Goal: Task Accomplishment & Management: Manage account settings

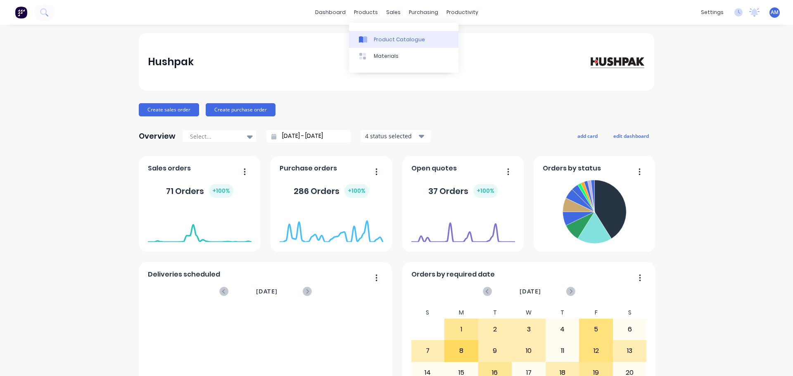
click at [385, 41] on div "Product Catalogue" at bounding box center [399, 39] width 51 height 7
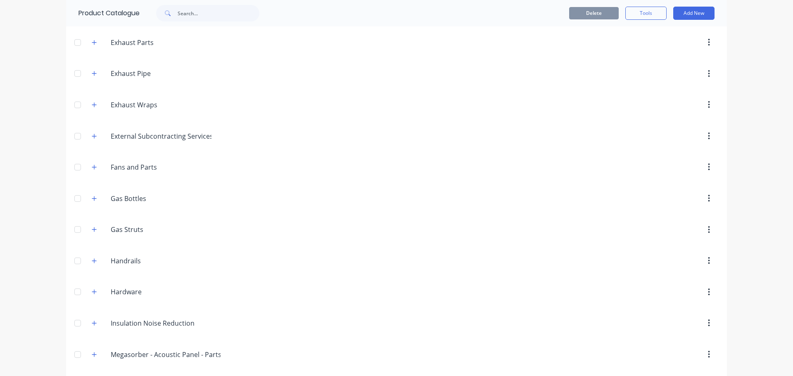
scroll to position [413, 0]
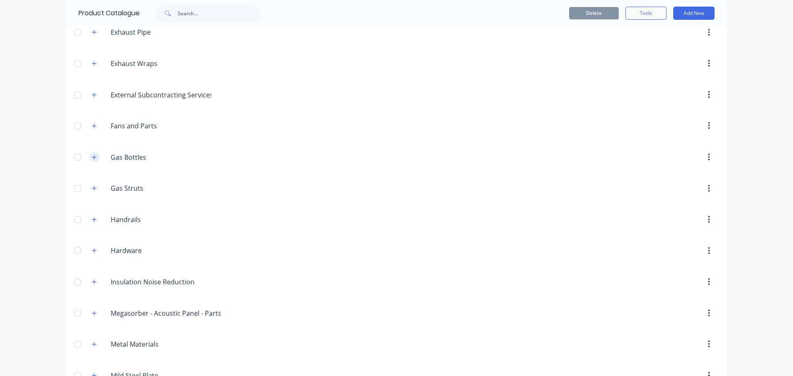
click at [92, 159] on icon "button" at bounding box center [94, 157] width 5 height 6
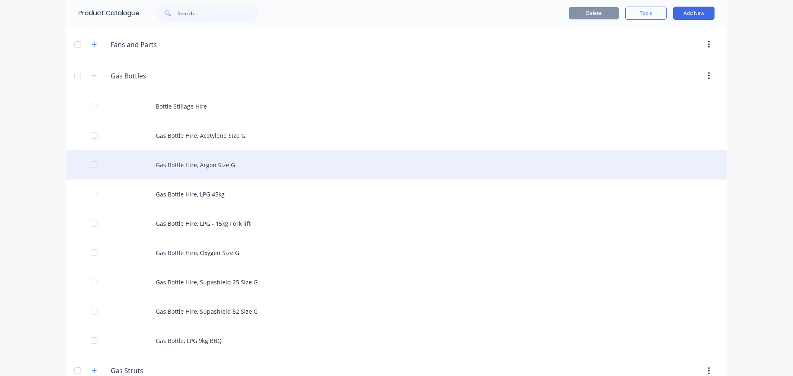
scroll to position [496, 0]
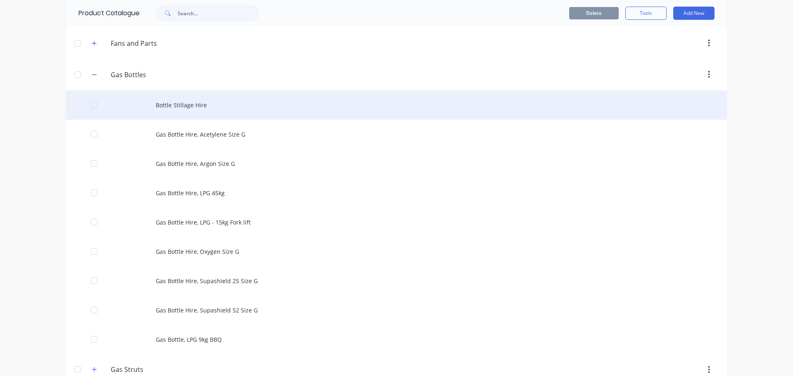
click at [201, 103] on div "Bottle Stillage Hire" at bounding box center [396, 104] width 661 height 29
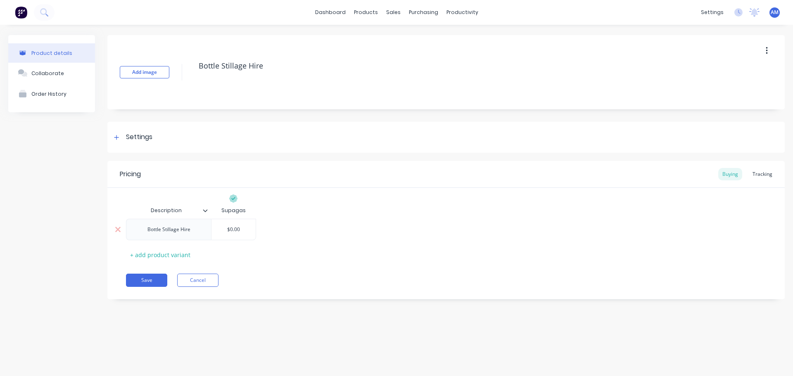
type input "$0.00"
click at [237, 230] on input "$0.00" at bounding box center [233, 229] width 44 height 7
drag, startPoint x: 241, startPoint y: 230, endPoint x: 218, endPoint y: 229, distance: 23.5
click at [218, 229] on input "$0.00" at bounding box center [233, 229] width 44 height 7
paste input "15"
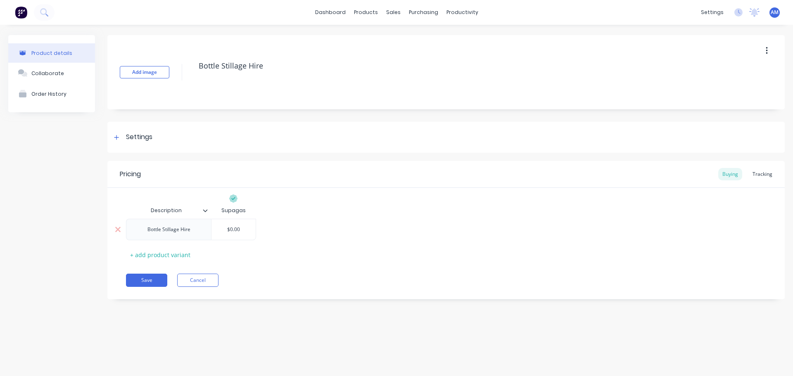
type textarea "x"
type input "$15.00"
click at [144, 279] on button "Save" at bounding box center [146, 280] width 41 height 13
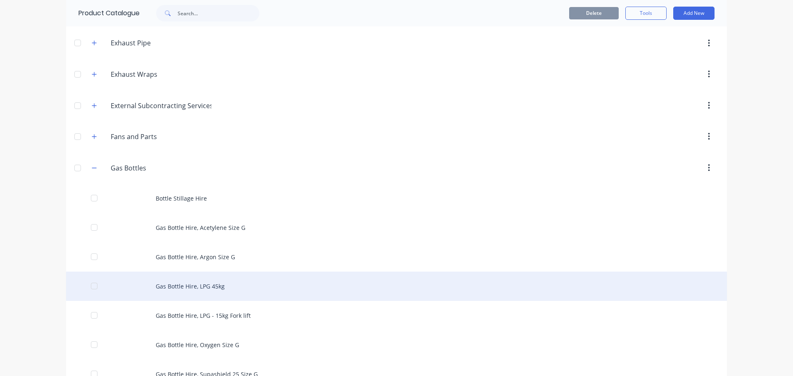
scroll to position [413, 0]
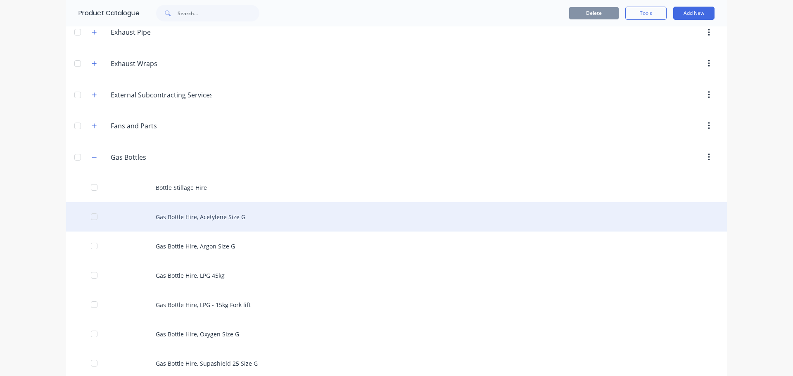
click at [207, 218] on div "Gas Bottle Hire, Acetylene Size G" at bounding box center [396, 216] width 661 height 29
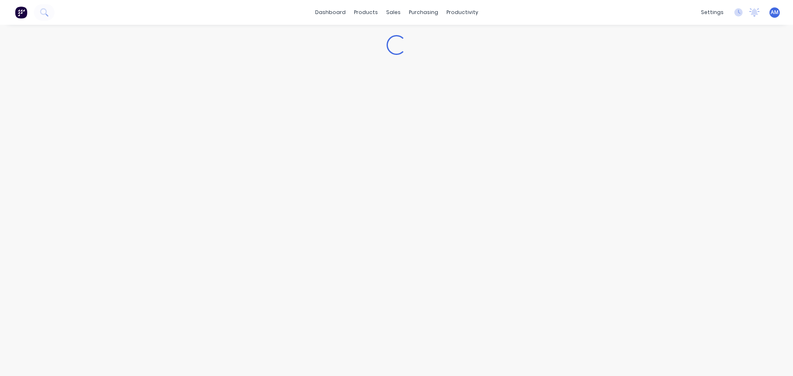
type textarea "x"
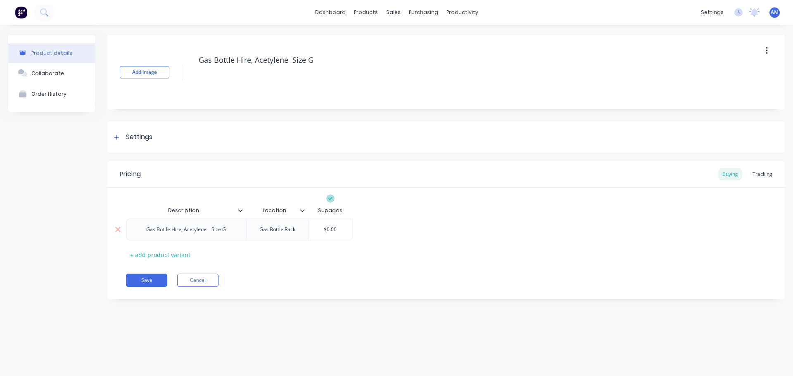
type input "$0.00"
drag, startPoint x: 340, startPoint y: 232, endPoint x: 317, endPoint y: 231, distance: 22.3
click at [317, 231] on input "$0.00" at bounding box center [331, 229] width 44 height 7
paste input "155"
type textarea "x"
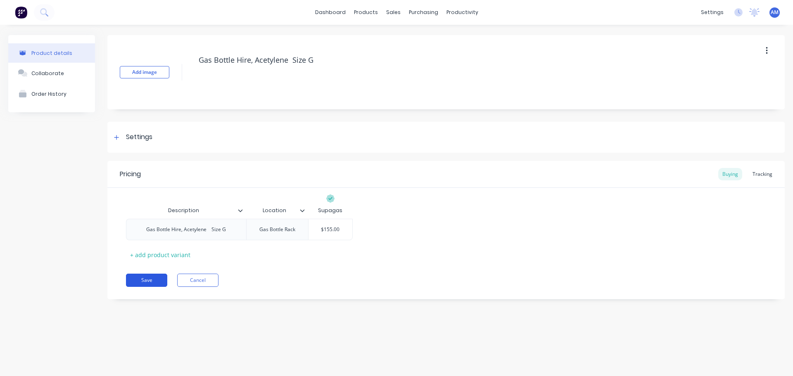
type input "$155.00"
click at [149, 277] on button "Save" at bounding box center [146, 280] width 41 height 13
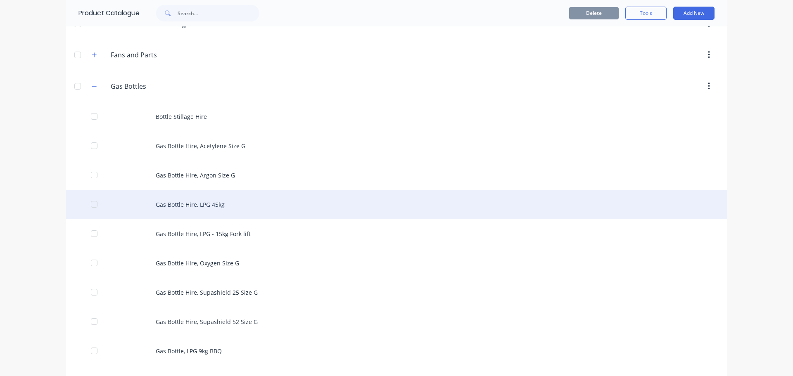
scroll to position [496, 0]
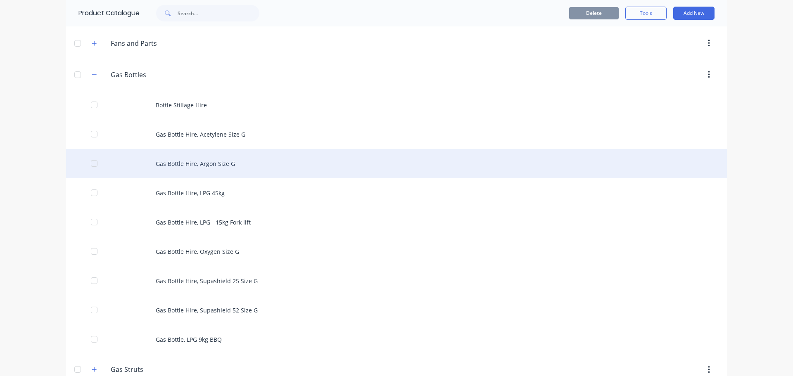
click at [209, 154] on div "Gas Bottle Hire, Argon Size G" at bounding box center [396, 163] width 661 height 29
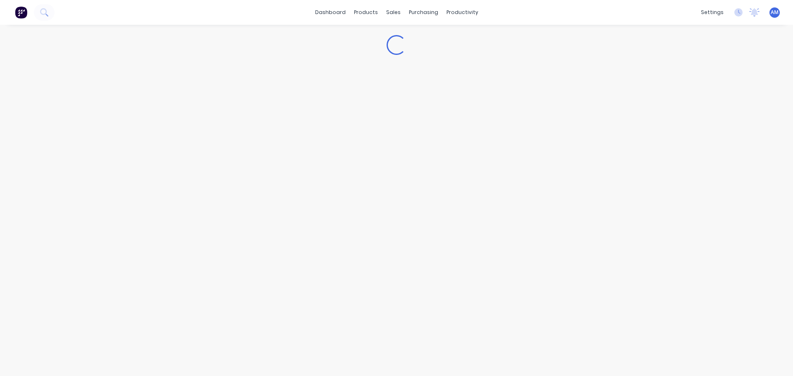
type textarea "x"
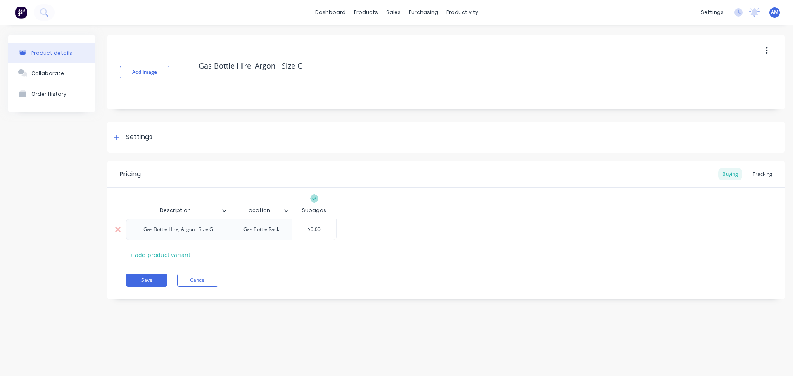
type input "$0.00"
click at [332, 229] on input "$0.00" at bounding box center [314, 229] width 44 height 7
drag, startPoint x: 321, startPoint y: 229, endPoint x: 305, endPoint y: 231, distance: 15.8
click at [305, 231] on input "$0.00" at bounding box center [314, 229] width 44 height 7
paste input "11"
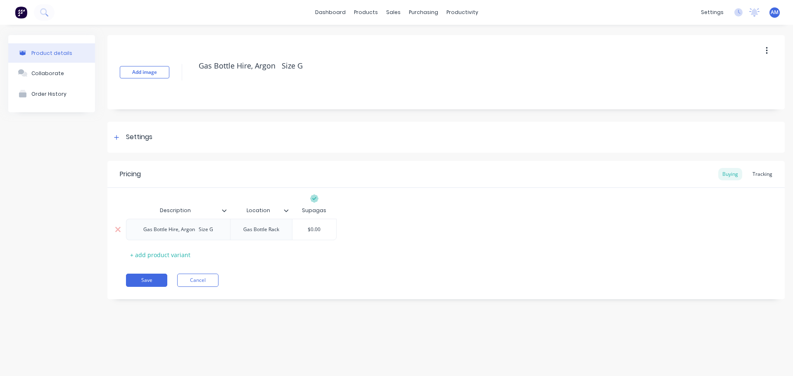
type textarea "x"
type input "$110.00"
click at [144, 283] on button "Save" at bounding box center [146, 280] width 41 height 13
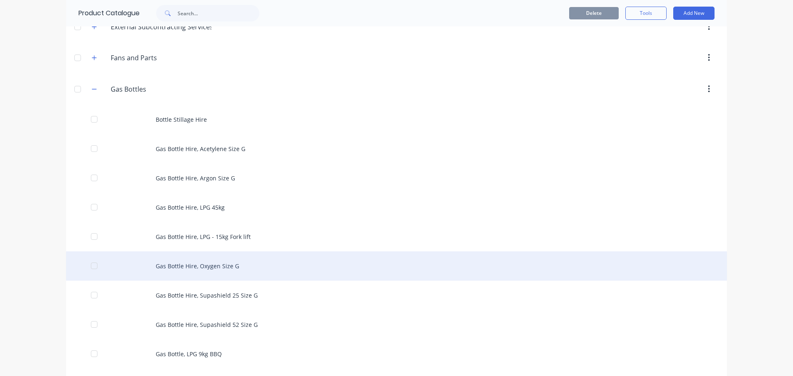
scroll to position [537, 0]
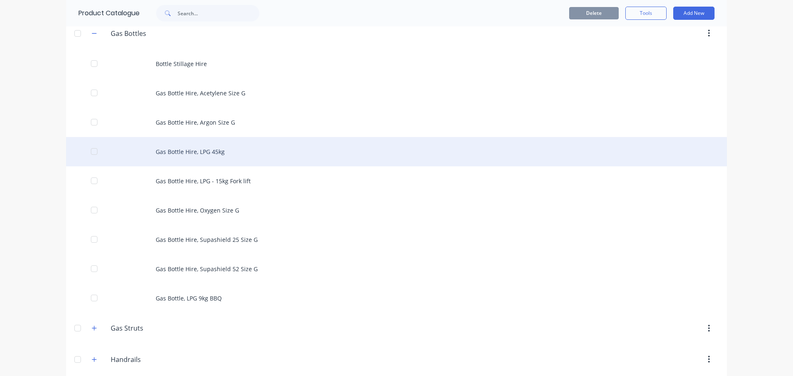
click at [221, 152] on div "Gas Bottle Hire, LPG 45kg" at bounding box center [396, 151] width 661 height 29
type textarea "x"
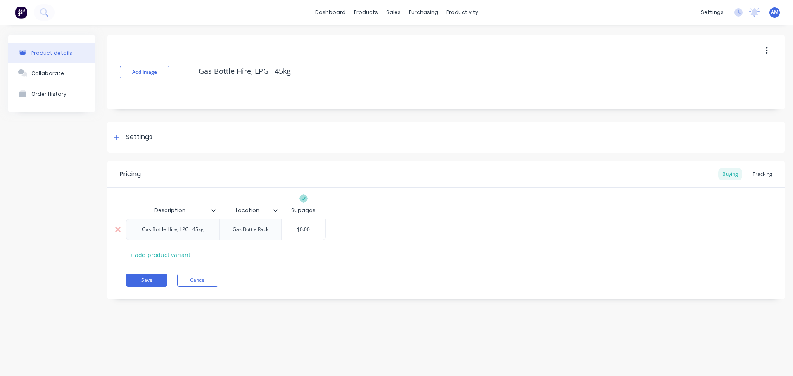
type input "$0.00"
drag, startPoint x: 314, startPoint y: 230, endPoint x: 295, endPoint y: 228, distance: 18.7
click at [295, 228] on input "$0.00" at bounding box center [304, 229] width 44 height 7
paste input "11"
type textarea "x"
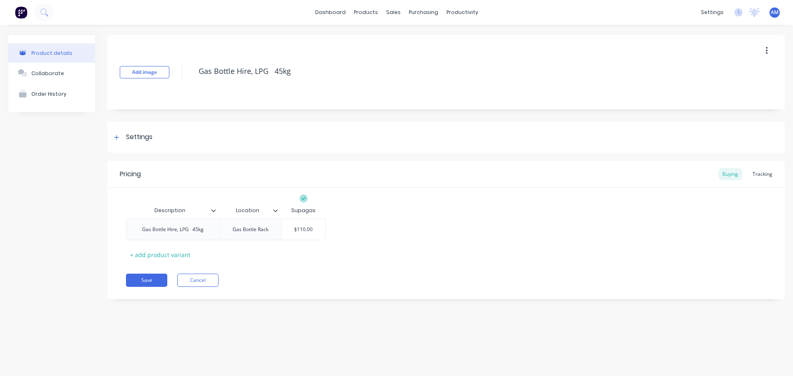
type input "$110.00"
click at [150, 273] on div "Pricing Buying Tracking Description Location Supagas Gas Bottle Hire, LPG 45kg …" at bounding box center [445, 230] width 677 height 138
click at [153, 279] on button "Save" at bounding box center [146, 280] width 41 height 13
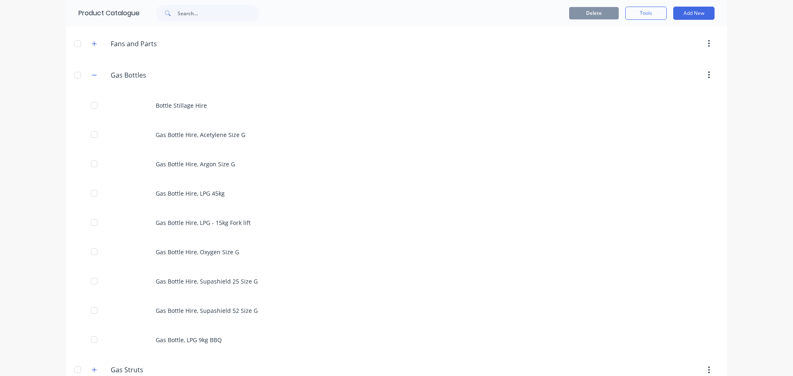
scroll to position [496, 0]
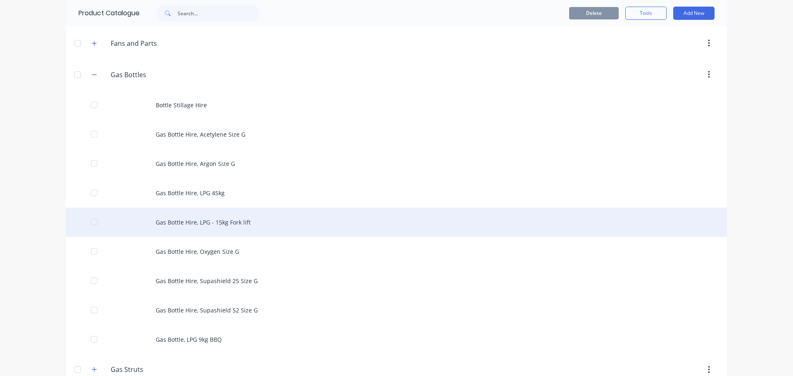
click at [223, 223] on div "Gas Bottle Hire, LPG - 15kg Fork lift" at bounding box center [396, 222] width 661 height 29
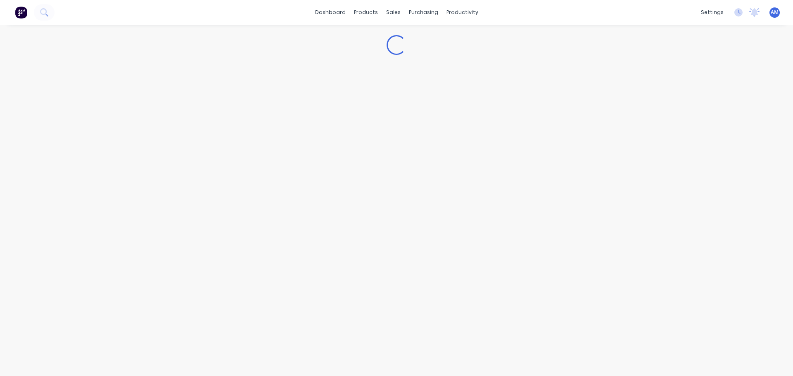
type textarea "x"
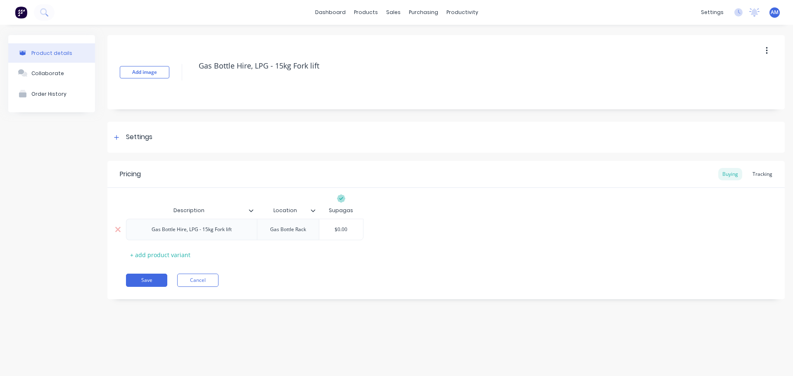
type input "$0.00"
drag, startPoint x: 354, startPoint y: 228, endPoint x: 326, endPoint y: 229, distance: 27.7
click at [326, 229] on input "$0.00" at bounding box center [341, 229] width 44 height 7
paste input "37"
type textarea "x"
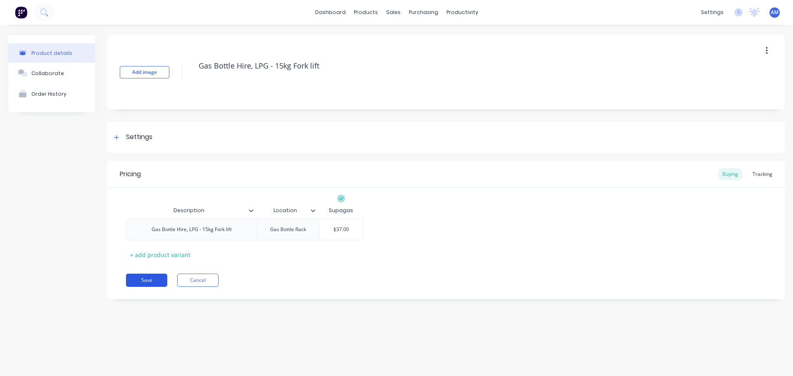
type input "$37.00"
click at [146, 278] on button "Save" at bounding box center [146, 280] width 41 height 13
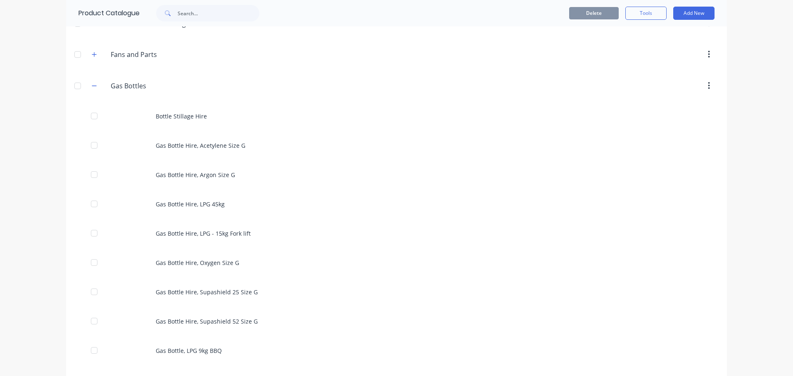
scroll to position [496, 0]
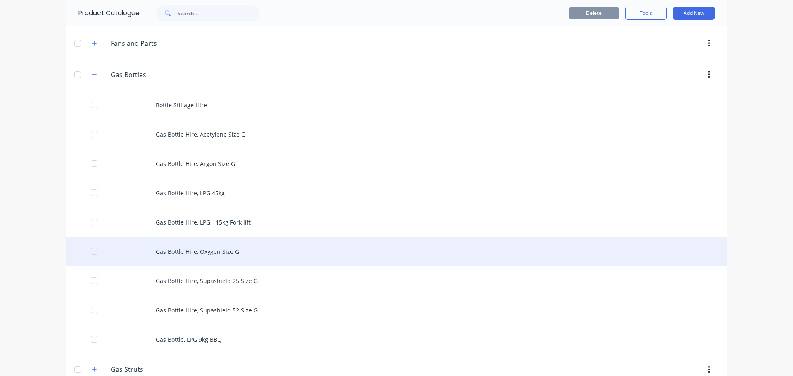
click at [213, 255] on div "Gas Bottle Hire, Oxygen Size G" at bounding box center [396, 251] width 661 height 29
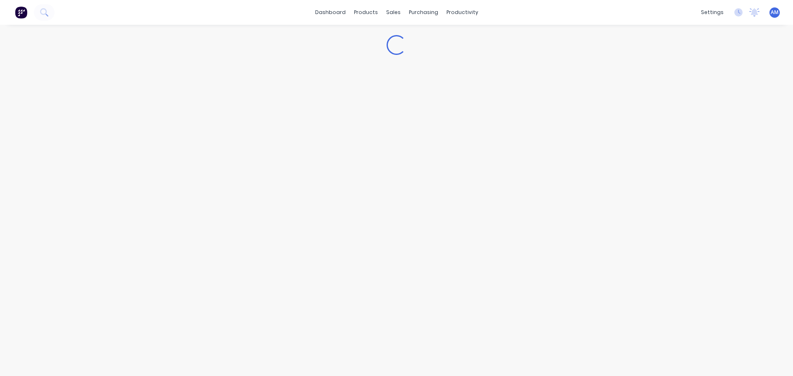
type textarea "x"
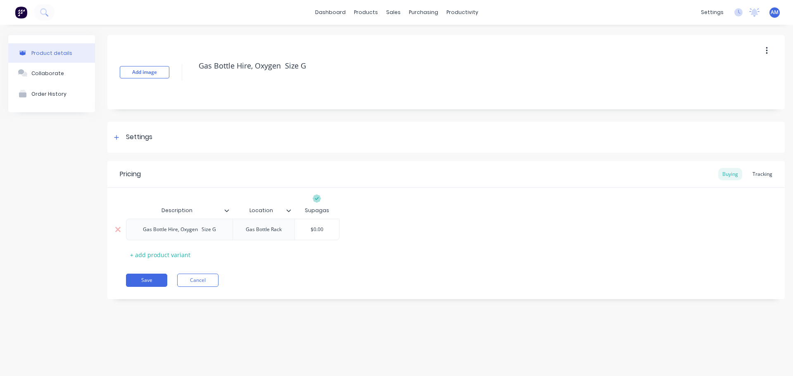
type input "$0.00"
drag, startPoint x: 328, startPoint y: 231, endPoint x: 301, endPoint y: 230, distance: 27.7
click at [301, 230] on input "$0.00" at bounding box center [317, 229] width 44 height 7
paste input "28"
type textarea "x"
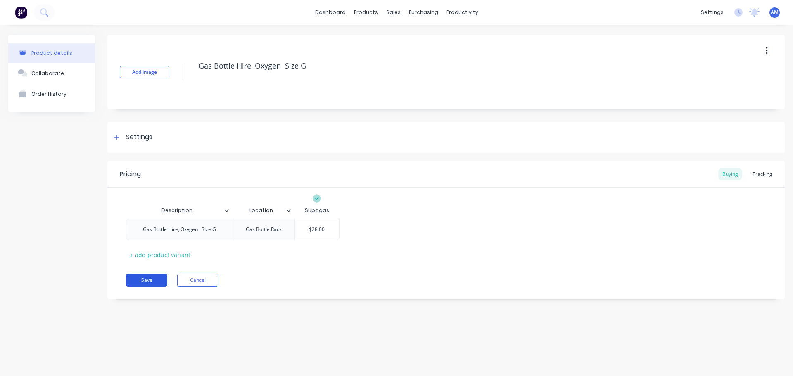
type input "$28.00"
click at [141, 281] on button "Save" at bounding box center [146, 280] width 41 height 13
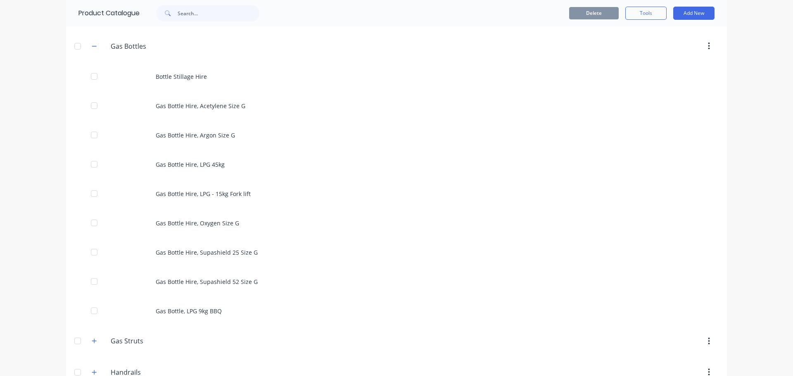
scroll to position [537, 0]
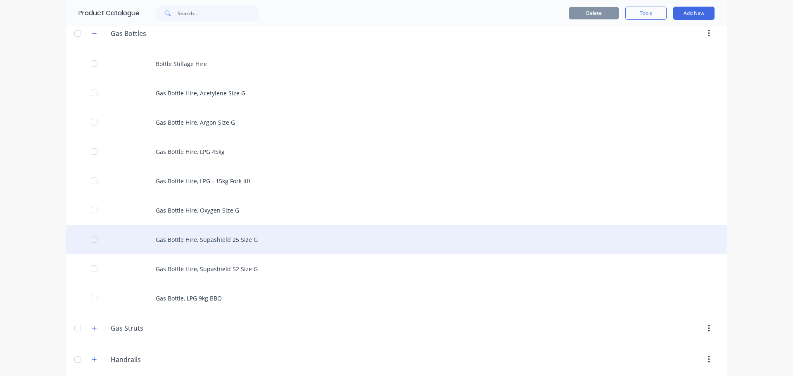
click at [228, 241] on div "Gas Bottle Hire, Supashield 25 Size G" at bounding box center [396, 239] width 661 height 29
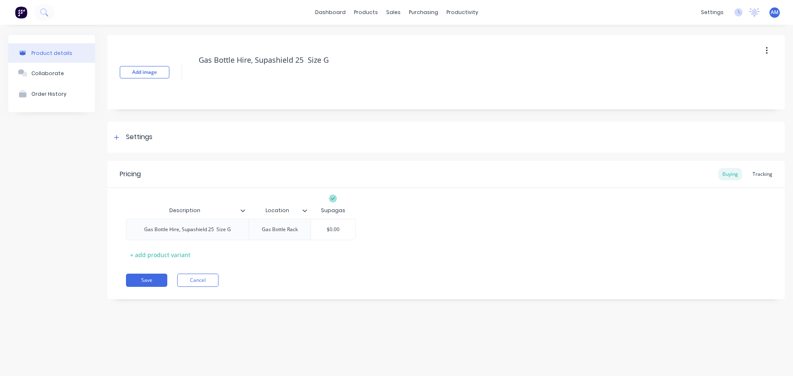
type textarea "x"
type input "$0.00"
drag, startPoint x: 334, startPoint y: 230, endPoint x: 313, endPoint y: 233, distance: 21.7
click at [313, 233] on input "$0.00" at bounding box center [333, 229] width 44 height 7
paste input "5"
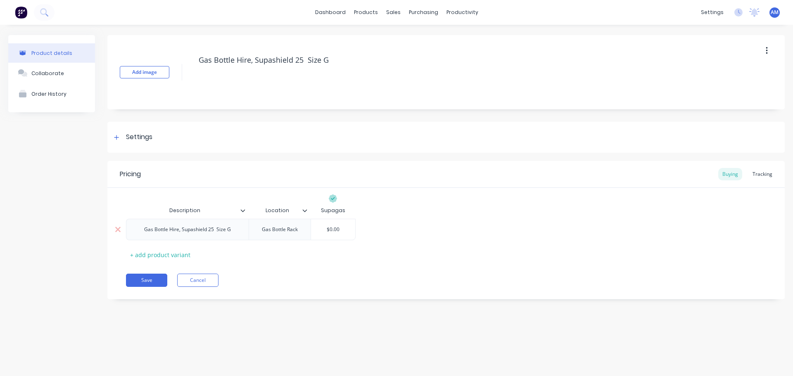
type textarea "x"
type input "$50.00"
click at [150, 282] on button "Save" at bounding box center [146, 280] width 41 height 13
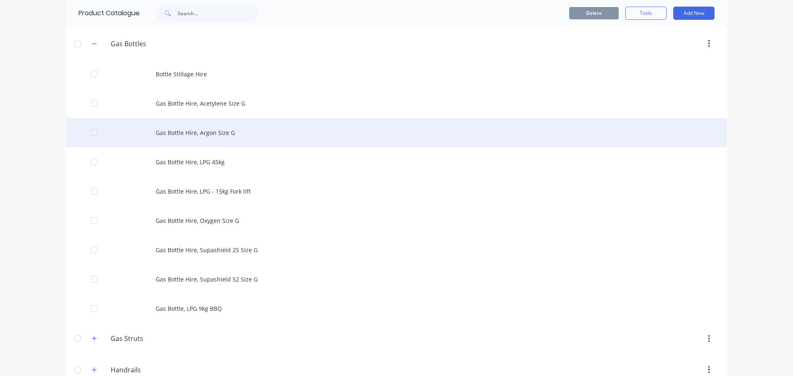
scroll to position [620, 0]
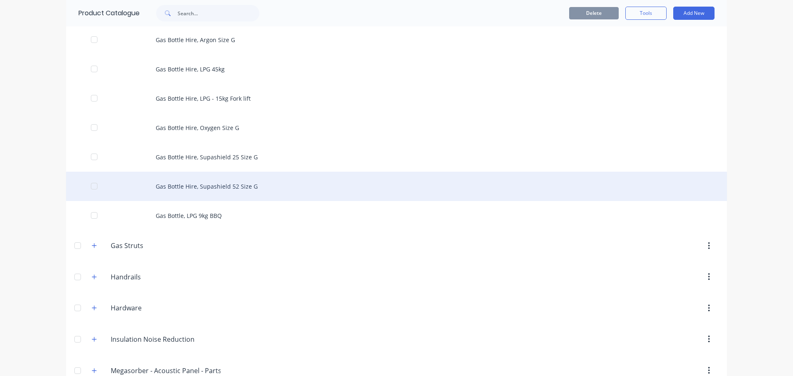
click at [227, 186] on div "Gas Bottle Hire, Supashield 52 Size G" at bounding box center [396, 186] width 661 height 29
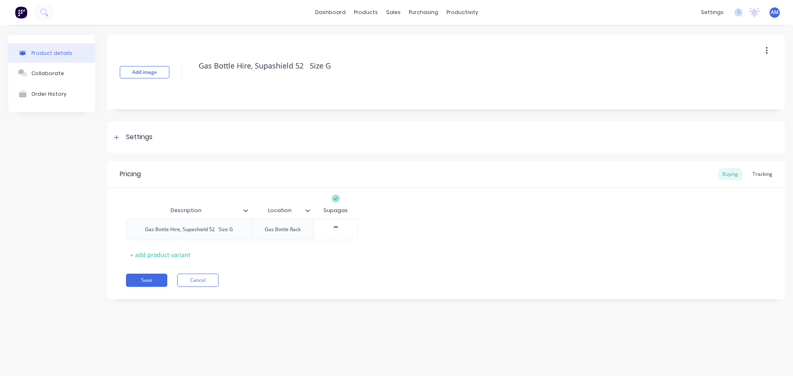
type textarea "x"
type input "$0.00"
drag, startPoint x: 345, startPoint y: 230, endPoint x: 323, endPoint y: 232, distance: 21.5
click at [323, 232] on input "$0.00" at bounding box center [336, 229] width 44 height 7
paste input "53"
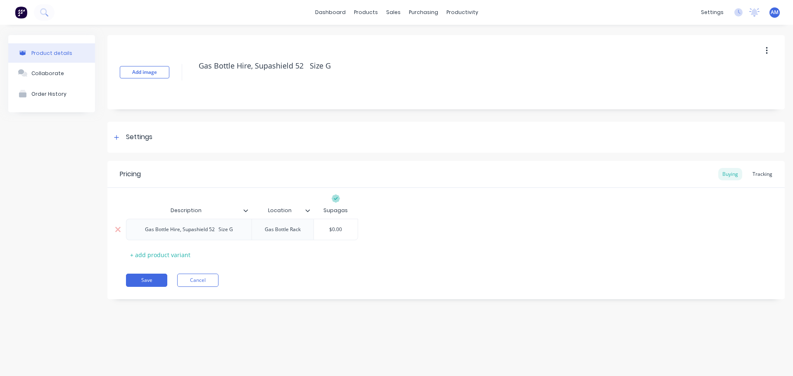
type textarea "x"
type input "$53.00"
click at [142, 280] on button "Save" at bounding box center [146, 280] width 41 height 13
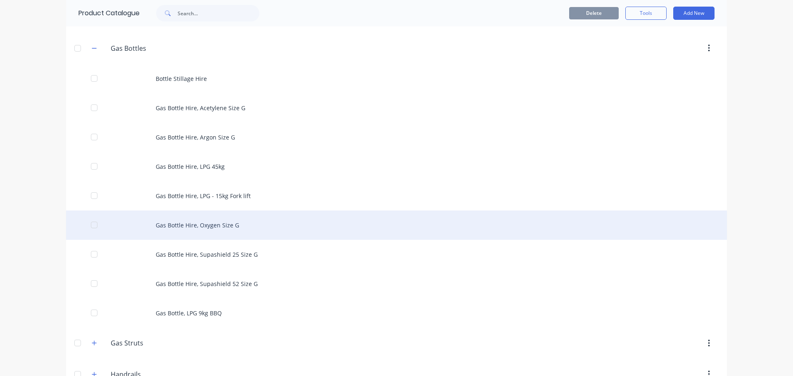
scroll to position [537, 0]
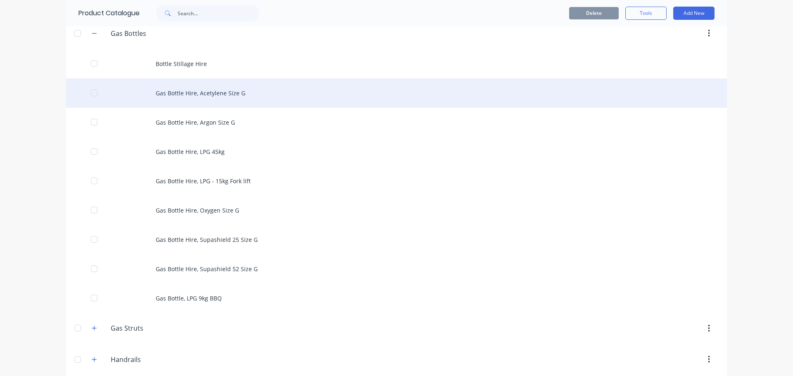
click at [196, 93] on div "Gas Bottle Hire, Acetylene Size G" at bounding box center [396, 92] width 661 height 29
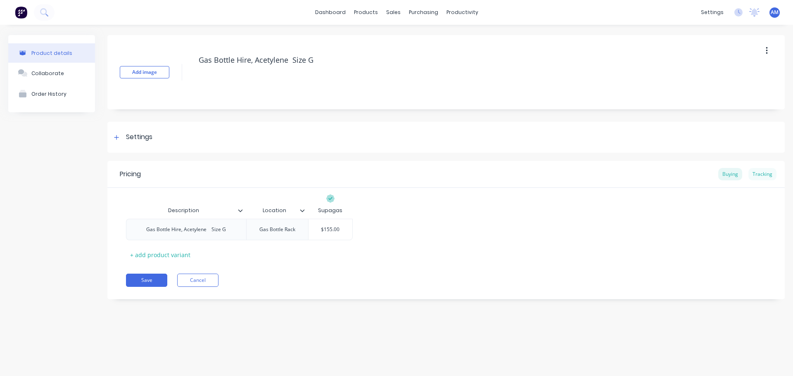
click at [762, 175] on div "Tracking" at bounding box center [762, 174] width 28 height 12
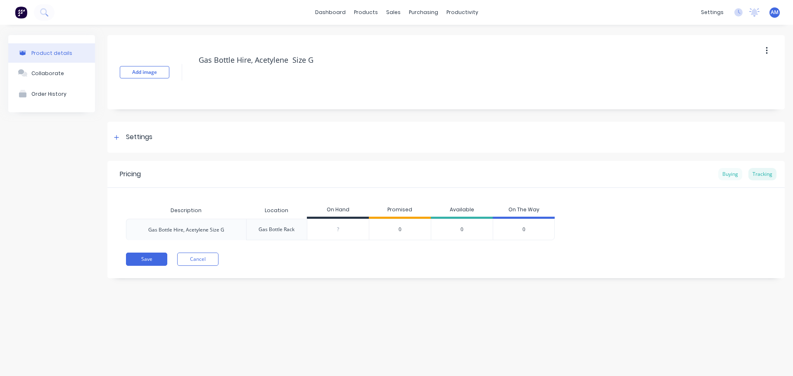
click at [729, 171] on div "Buying" at bounding box center [730, 174] width 24 height 12
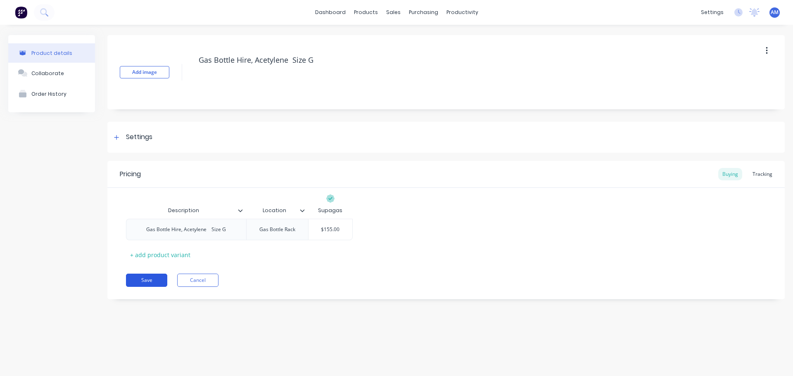
click at [150, 278] on button "Save" at bounding box center [146, 280] width 41 height 13
type textarea "x"
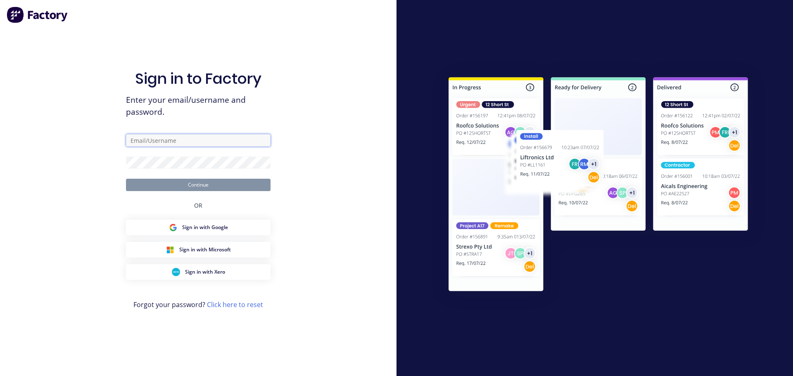
click at [178, 139] on input "text" at bounding box center [198, 140] width 145 height 12
type input "aaron.macdonell@hushpak.com.au"
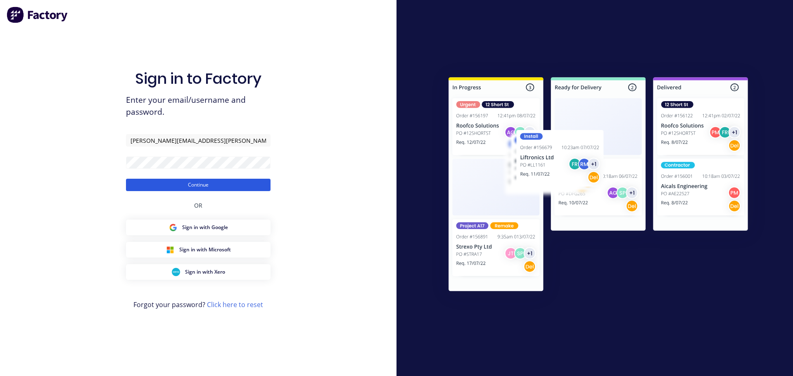
click at [192, 185] on button "Continue" at bounding box center [198, 185] width 145 height 12
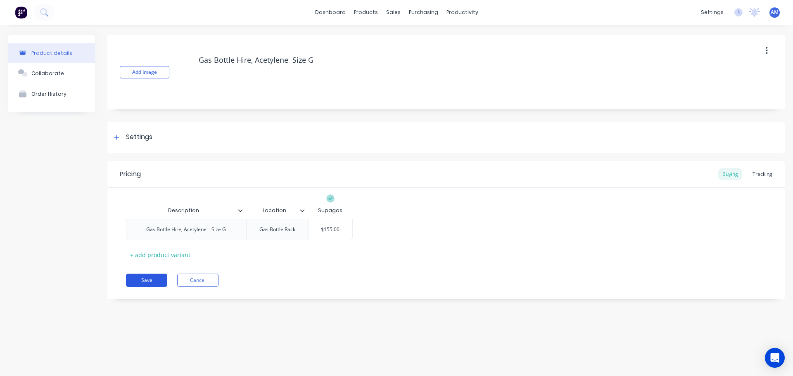
click at [148, 280] on button "Save" at bounding box center [146, 280] width 41 height 13
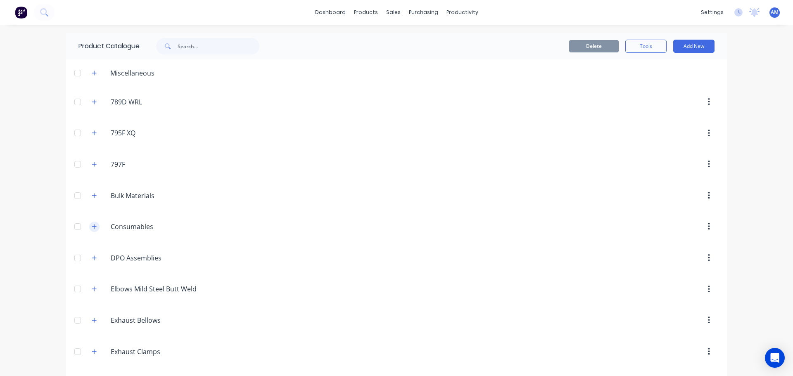
click at [92, 224] on icon "button" at bounding box center [94, 227] width 5 height 6
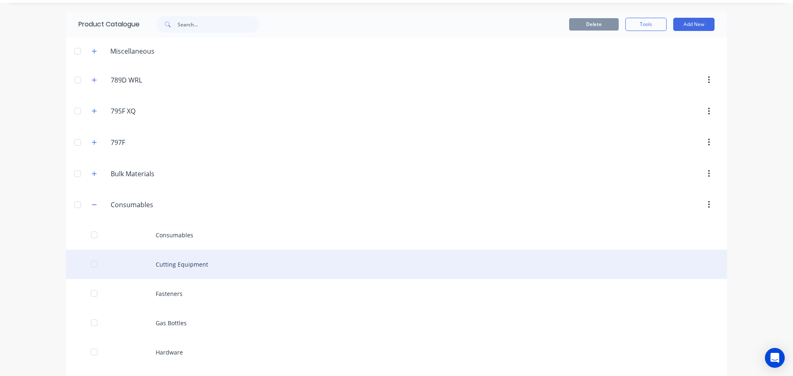
scroll to position [83, 0]
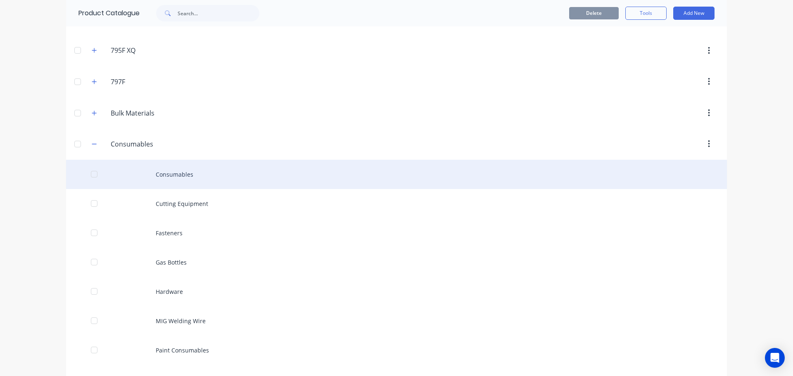
click at [183, 174] on div "Consumables" at bounding box center [396, 174] width 661 height 29
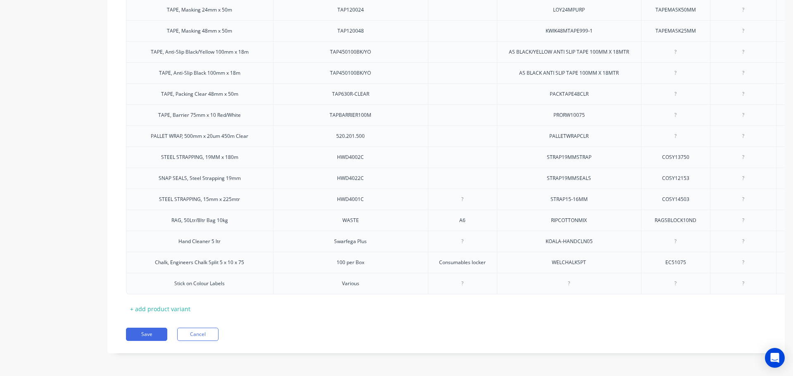
scroll to position [952, 0]
click at [174, 303] on div "+ add product variant" at bounding box center [160, 309] width 69 height 13
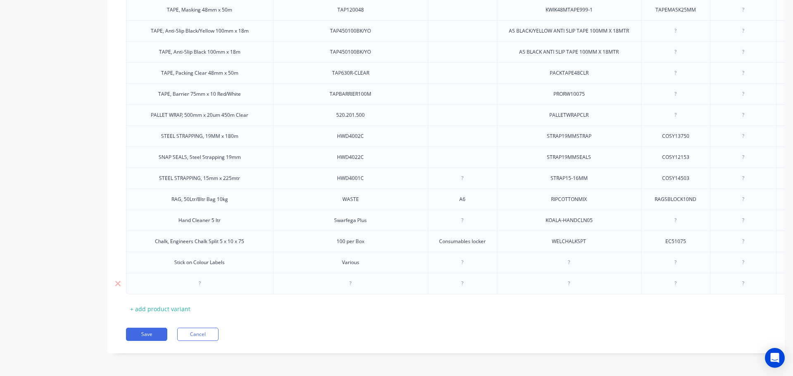
scroll to position [973, 0]
click at [202, 278] on div at bounding box center [199, 283] width 41 height 11
paste div
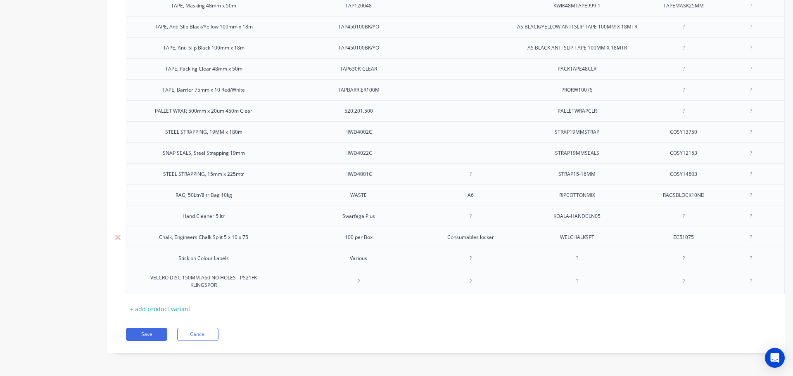
drag, startPoint x: 489, startPoint y: 233, endPoint x: 445, endPoint y: 235, distance: 44.3
click at [445, 235] on div "Consumables locker" at bounding box center [471, 237] width 60 height 11
drag, startPoint x: 444, startPoint y: 235, endPoint x: 499, endPoint y: 235, distance: 54.9
click at [499, 235] on div "Consumables locker" at bounding box center [471, 237] width 60 height 11
copy div "Consumables locker"
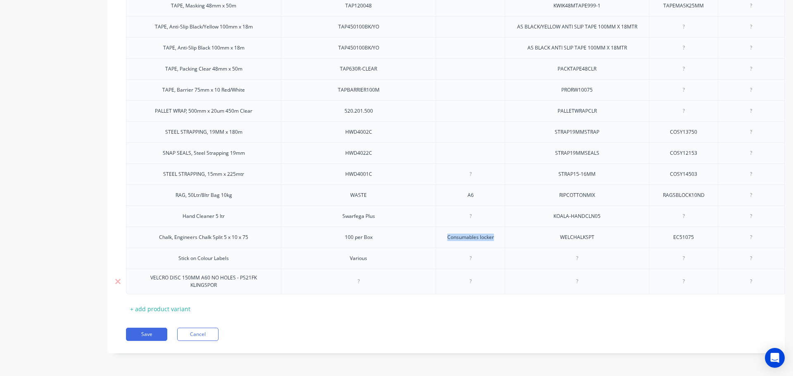
click at [469, 279] on div at bounding box center [470, 281] width 41 height 11
paste div
click at [574, 278] on div at bounding box center [576, 281] width 41 height 11
paste div
click at [142, 333] on button "Save" at bounding box center [146, 334] width 41 height 13
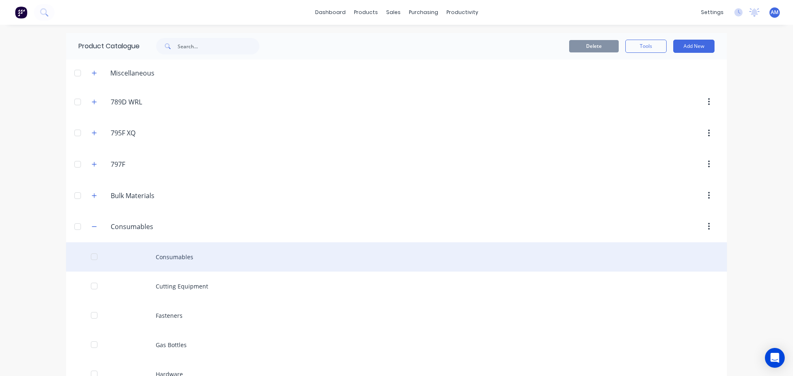
click at [167, 254] on div "Consumables" at bounding box center [396, 256] width 661 height 29
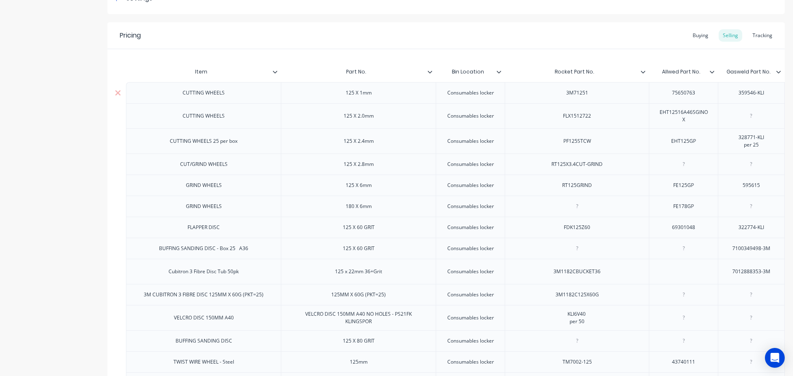
scroll to position [124, 0]
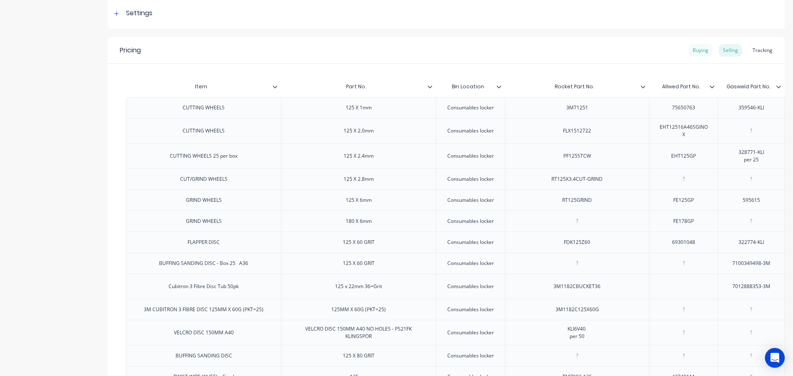
click at [693, 51] on div "Buying" at bounding box center [701, 50] width 24 height 12
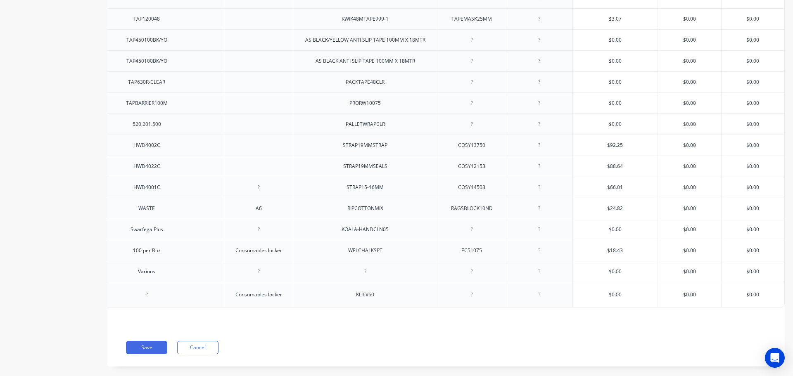
scroll to position [975, 0]
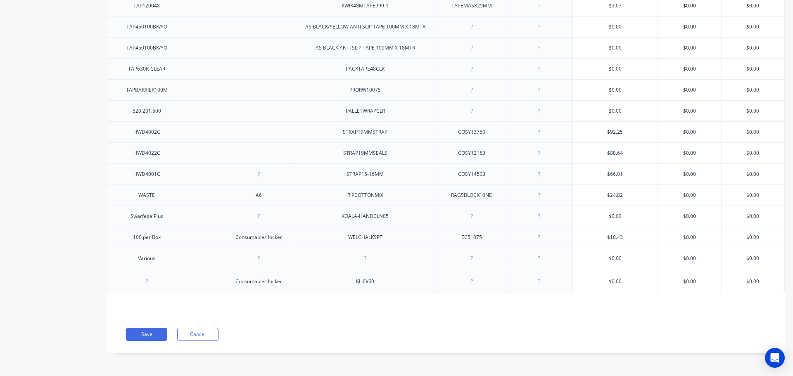
drag, startPoint x: 753, startPoint y: 275, endPoint x: 736, endPoint y: 275, distance: 17.3
click at [736, 278] on input "$0.00" at bounding box center [753, 281] width 63 height 7
type input "1.82"
click at [147, 333] on button "Save" at bounding box center [146, 334] width 41 height 13
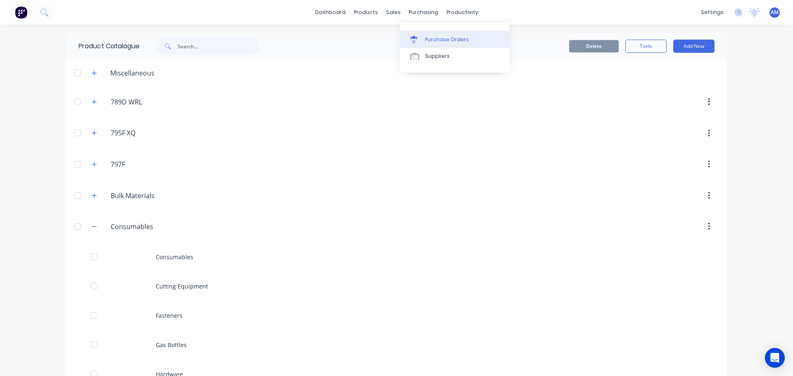
click at [438, 37] on div "Purchase Orders" at bounding box center [447, 39] width 44 height 7
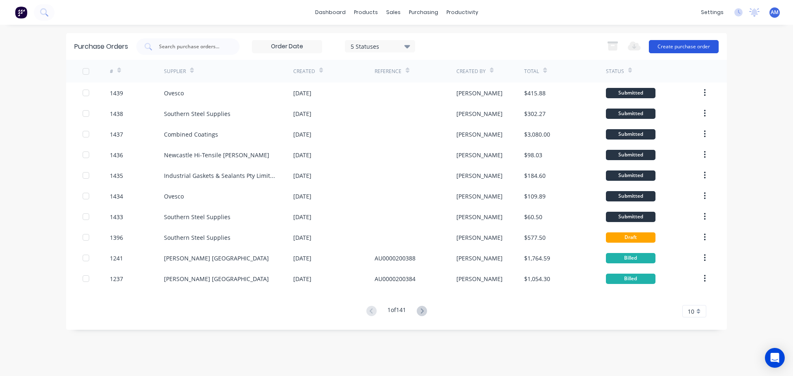
click at [680, 47] on button "Create purchase order" at bounding box center [684, 46] width 70 height 13
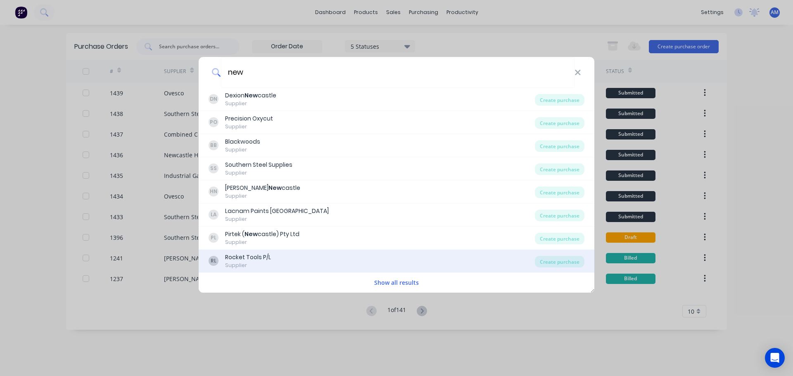
type input "new"
click at [259, 262] on div "Supplier" at bounding box center [248, 265] width 46 height 7
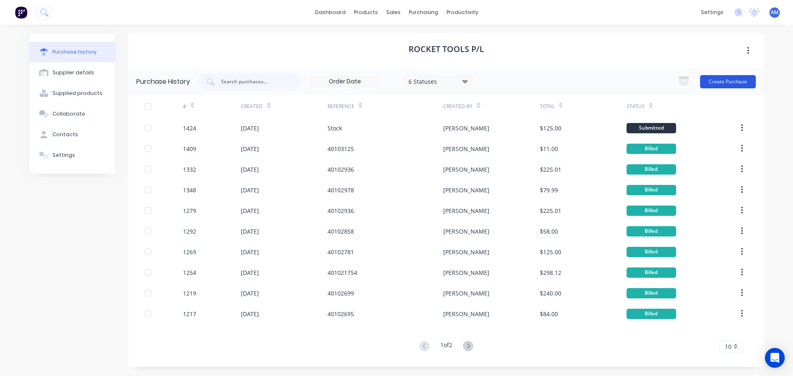
click at [720, 80] on button "Create Purchase" at bounding box center [728, 81] width 56 height 13
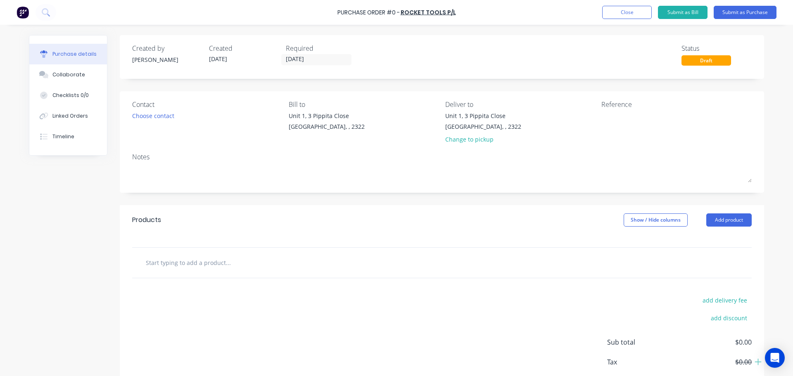
click at [202, 262] on input "text" at bounding box center [227, 262] width 165 height 17
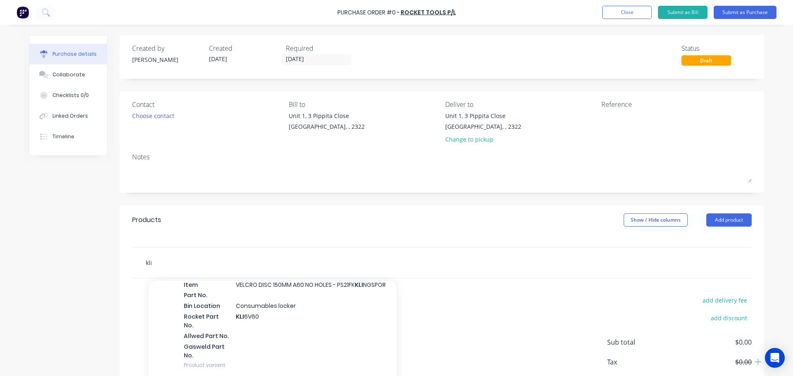
scroll to position [41, 0]
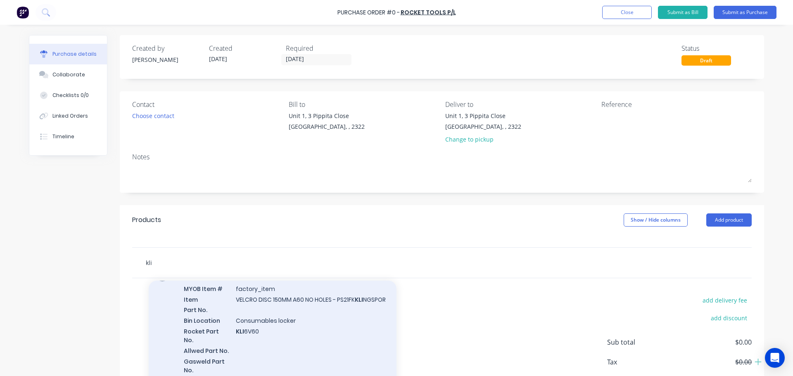
type input "kli"
click at [298, 301] on div "Consumables MYOB Item # factory_item Item VELCRO DISC 150MM A60 NO HOLES - PS21…" at bounding box center [273, 329] width 248 height 126
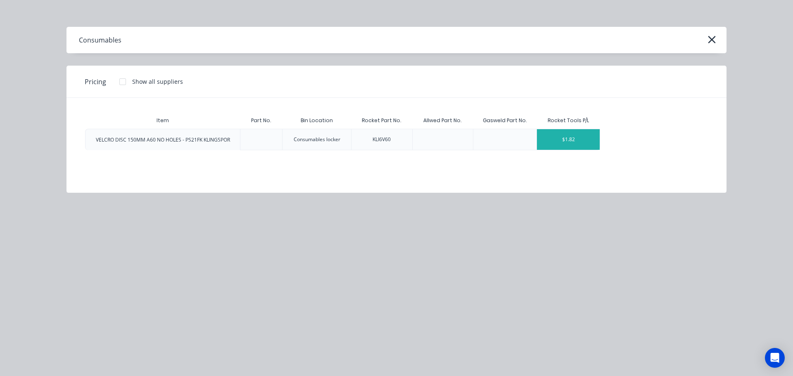
click at [573, 139] on div "$1.82" at bounding box center [568, 139] width 63 height 21
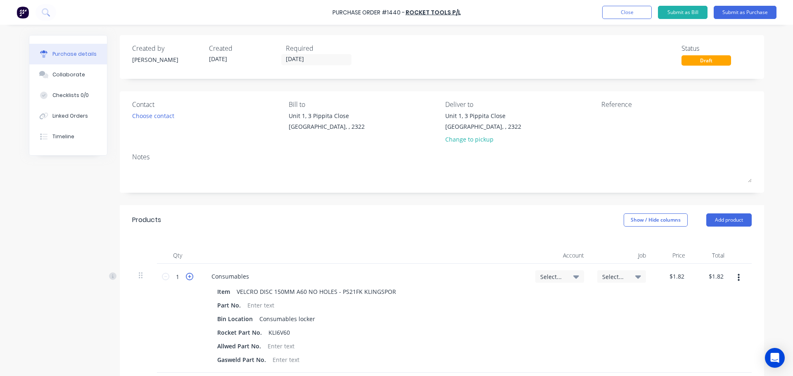
click at [187, 276] on icon at bounding box center [189, 276] width 7 height 7
type input "2"
type input "$3.64"
click at [187, 276] on icon at bounding box center [189, 276] width 7 height 7
type input "3"
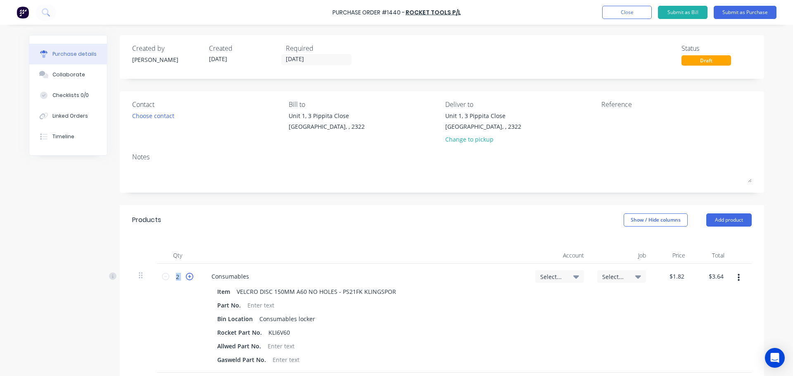
type input "$5.46"
click at [187, 276] on icon at bounding box center [189, 276] width 7 height 7
type input "4"
type input "$7.28"
click at [187, 276] on icon at bounding box center [189, 276] width 7 height 7
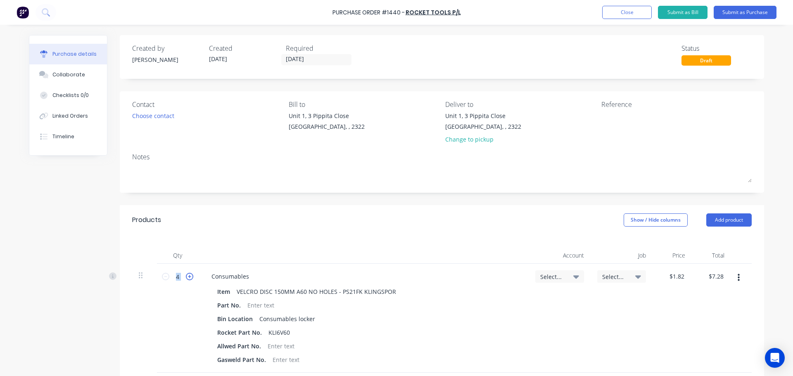
type input "5"
type input "$9.10"
click at [187, 276] on icon at bounding box center [189, 276] width 7 height 7
type input "6"
type input "$10.92"
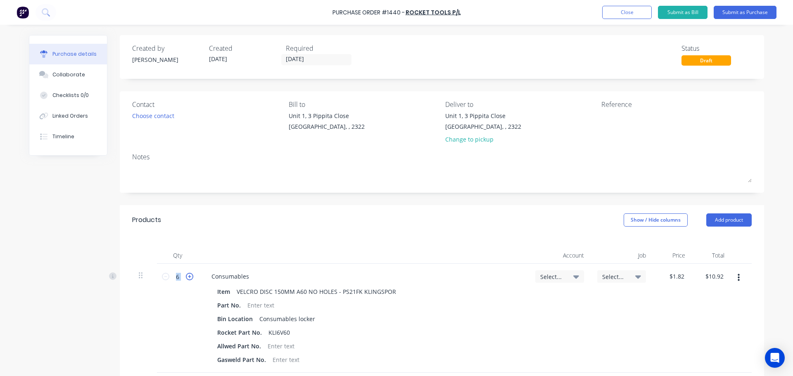
click at [187, 276] on icon at bounding box center [189, 276] width 7 height 7
type input "7"
type input "$12.74"
click at [187, 276] on icon at bounding box center [189, 276] width 7 height 7
type input "8"
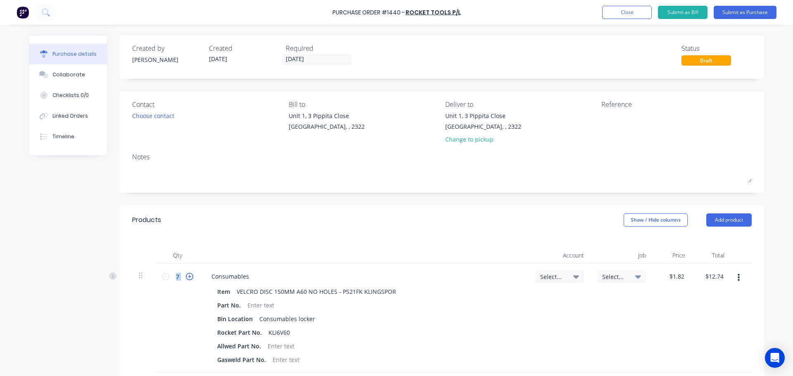
type input "$14.56"
click at [187, 276] on icon at bounding box center [189, 276] width 7 height 7
type input "9"
type input "$16.38"
click at [187, 276] on icon at bounding box center [189, 276] width 7 height 7
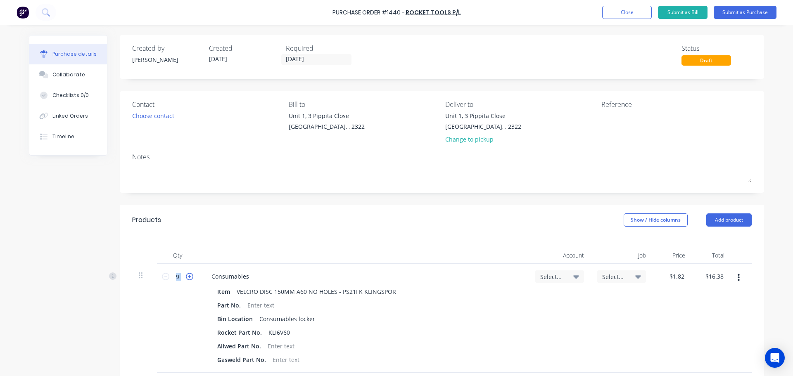
type input "10"
type input "$18.20"
click at [187, 276] on icon at bounding box center [189, 276] width 7 height 7
type input "11"
type input "$20.02"
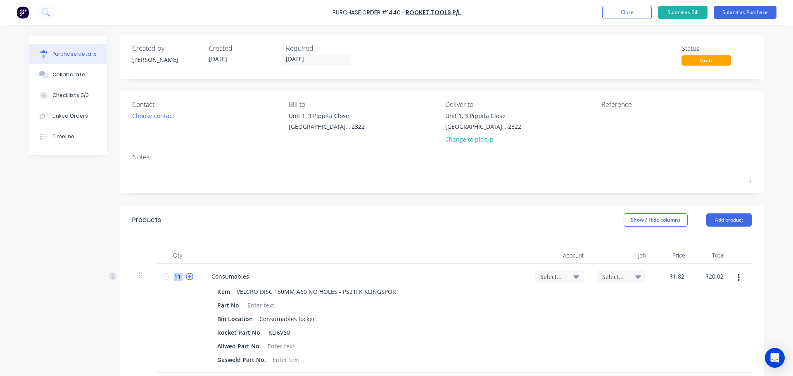
click at [187, 276] on icon at bounding box center [189, 276] width 7 height 7
type input "12"
type input "$21.84"
click at [187, 276] on icon at bounding box center [189, 276] width 7 height 7
type input "13"
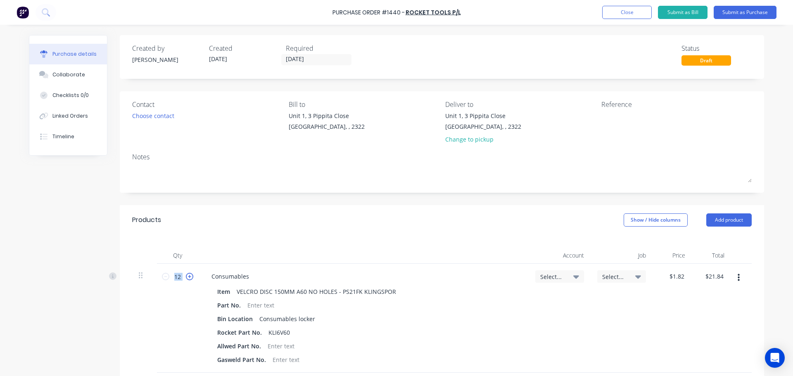
type input "$23.66"
click at [187, 276] on icon at bounding box center [189, 276] width 7 height 7
type input "14"
type input "$25.48"
click at [187, 276] on icon at bounding box center [189, 276] width 7 height 7
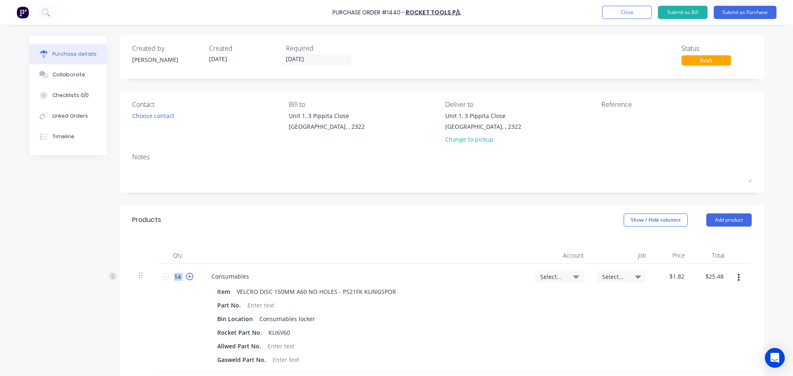
type input "15"
type input "$27.30"
click at [187, 276] on icon at bounding box center [189, 276] width 7 height 7
type input "16"
type input "$29.12"
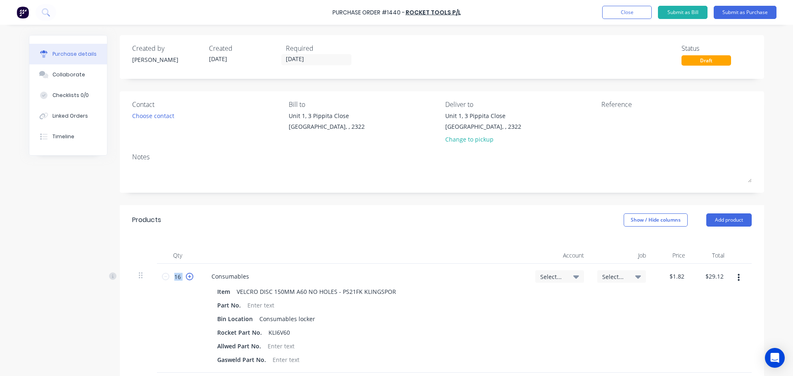
click at [187, 276] on icon at bounding box center [189, 276] width 7 height 7
type input "17"
type input "$30.94"
click at [173, 280] on input "17" at bounding box center [177, 277] width 17 height 12
click at [171, 277] on input "17" at bounding box center [177, 277] width 17 height 12
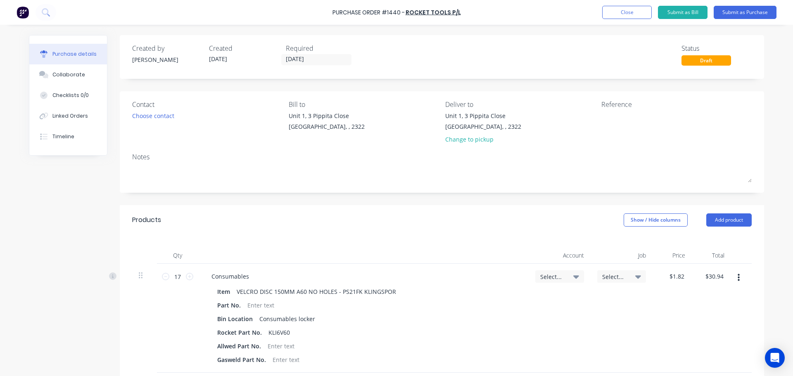
click at [176, 304] on div "17 17" at bounding box center [177, 318] width 41 height 109
drag, startPoint x: 171, startPoint y: 280, endPoint x: 178, endPoint y: 279, distance: 7.1
click at [178, 279] on input "17" at bounding box center [177, 277] width 17 height 12
type input "5"
type input "$9.10"
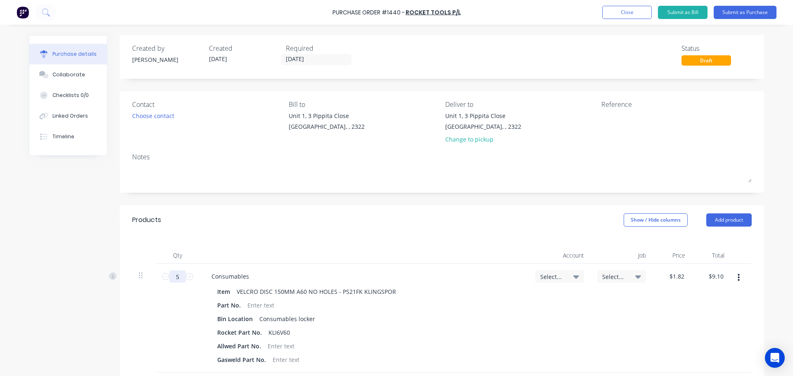
type input "50"
type input "$91.00"
type input "50"
click at [574, 279] on icon at bounding box center [576, 276] width 6 height 9
click at [521, 303] on input at bounding box center [532, 301] width 85 height 17
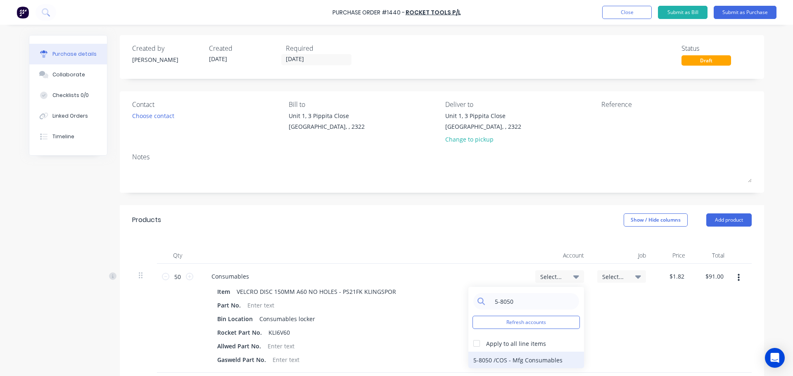
type input "5-8050"
click at [531, 359] on div "5-8050 / COS - Mfg Consumables" at bounding box center [526, 360] width 116 height 17
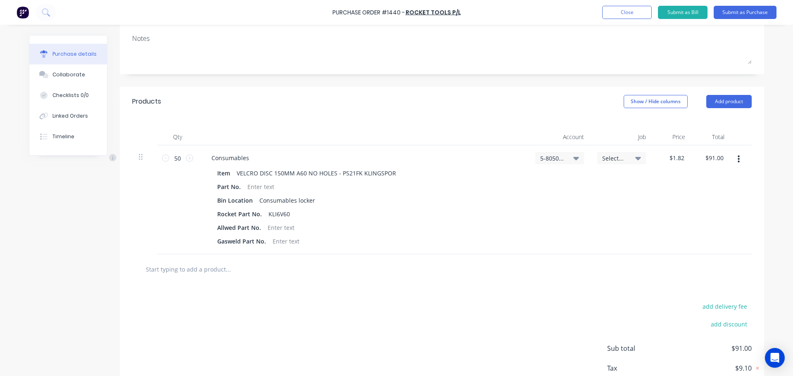
scroll to position [165, 0]
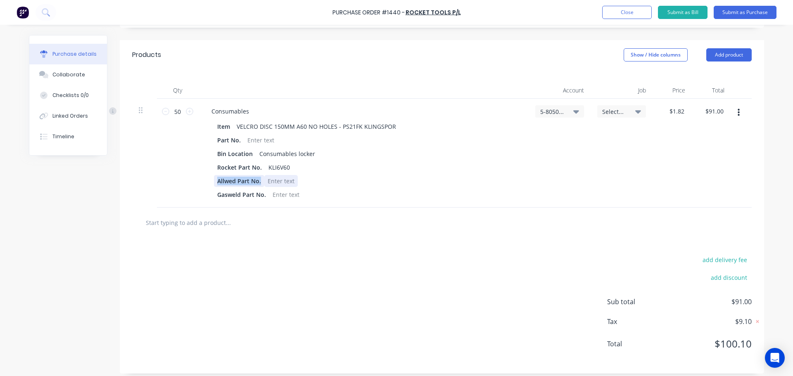
drag, startPoint x: 203, startPoint y: 178, endPoint x: 281, endPoint y: 180, distance: 78.1
click at [281, 180] on div "Item VELCRO DISC 150MM A60 NO HOLES - PS21FK KLINGSPOR Part No. Bin Location Co…" at bounding box center [363, 161] width 317 height 80
drag, startPoint x: 218, startPoint y: 198, endPoint x: 268, endPoint y: 199, distance: 50.0
click at [268, 199] on div "Gasweld Part No." at bounding box center [362, 195] width 296 height 12
click at [740, 13] on button "Submit as Purchase" at bounding box center [745, 12] width 63 height 13
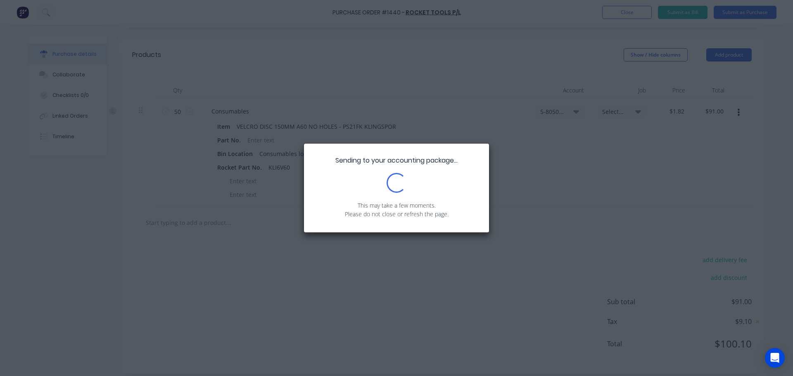
scroll to position [0, 0]
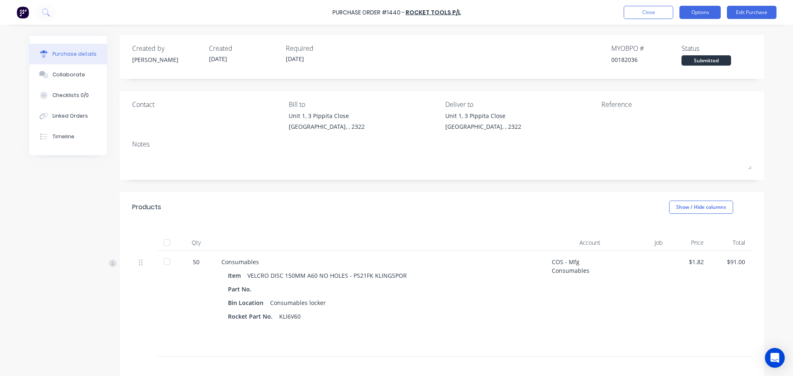
click at [702, 13] on button "Options" at bounding box center [699, 12] width 41 height 13
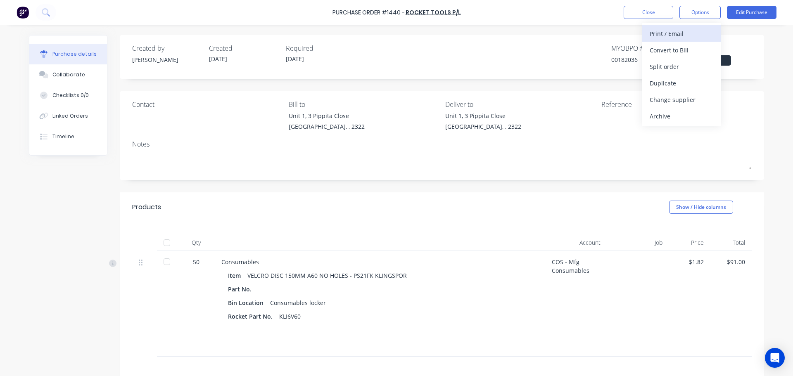
click at [674, 32] on div "Print / Email" at bounding box center [682, 34] width 64 height 12
click at [672, 51] on div "With pricing" at bounding box center [682, 50] width 64 height 12
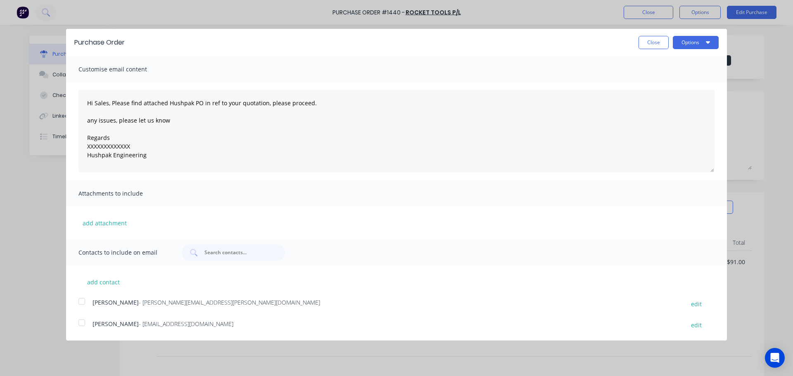
click at [78, 303] on div at bounding box center [82, 301] width 17 height 17
click at [80, 326] on div at bounding box center [82, 323] width 17 height 17
drag, startPoint x: 136, startPoint y: 147, endPoint x: 81, endPoint y: 143, distance: 55.5
click at [83, 144] on textarea "Hi Sales, Please find attached Hushpak PO in ref to your quotation, please proc…" at bounding box center [396, 131] width 636 height 83
type textarea "Hi Sales, Please find attached Hushpak PO in ref to your quotation, please proc…"
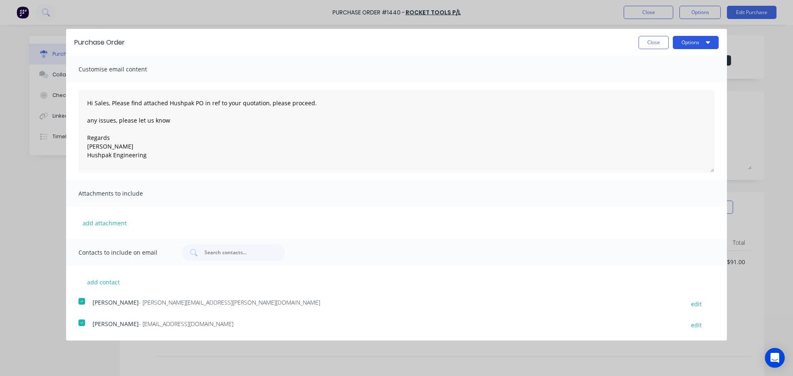
click at [682, 47] on button "Options" at bounding box center [696, 42] width 46 height 13
click at [662, 78] on div "Email" at bounding box center [680, 80] width 64 height 12
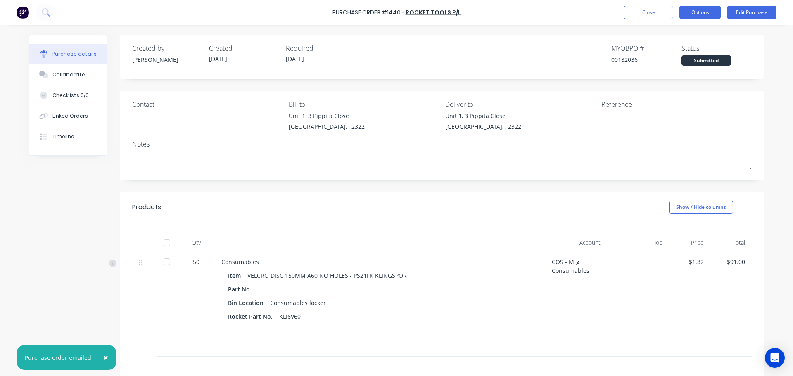
click at [700, 15] on button "Options" at bounding box center [699, 12] width 41 height 13
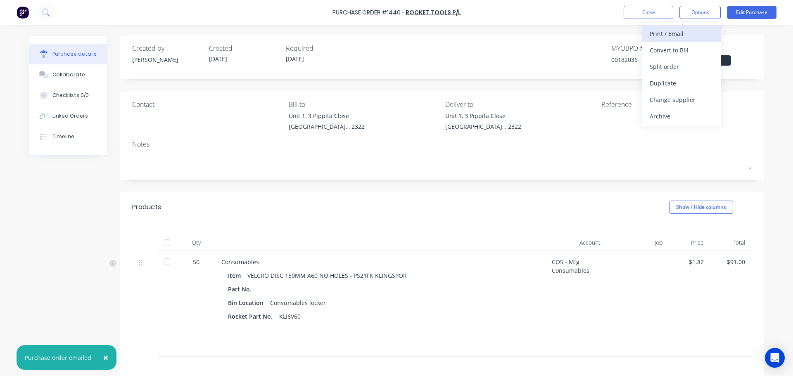
click at [672, 31] on div "Print / Email" at bounding box center [682, 34] width 64 height 12
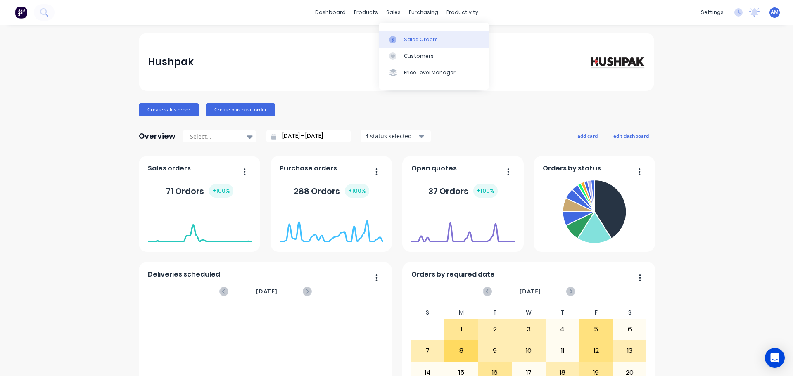
click at [413, 39] on div "Sales Orders" at bounding box center [421, 39] width 34 height 7
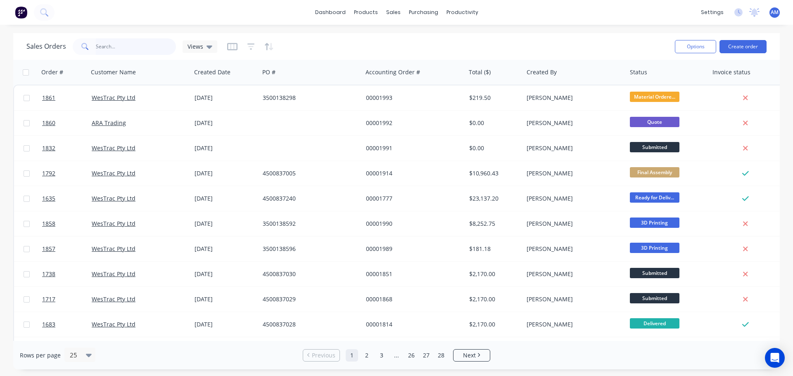
click at [127, 47] on input "text" at bounding box center [136, 46] width 81 height 17
type input "1604"
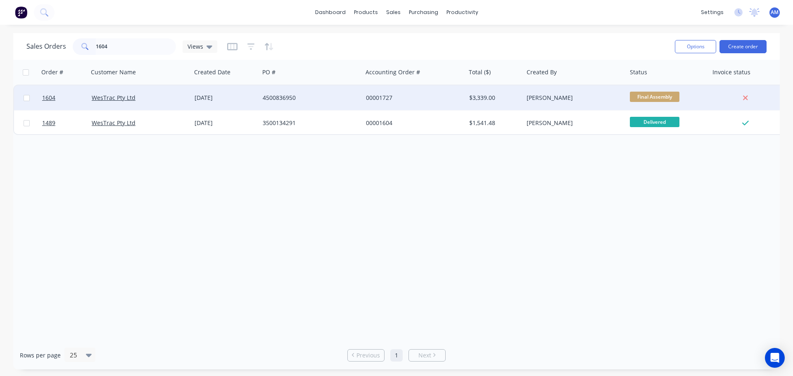
click at [271, 99] on div "4500836950" at bounding box center [309, 98] width 92 height 8
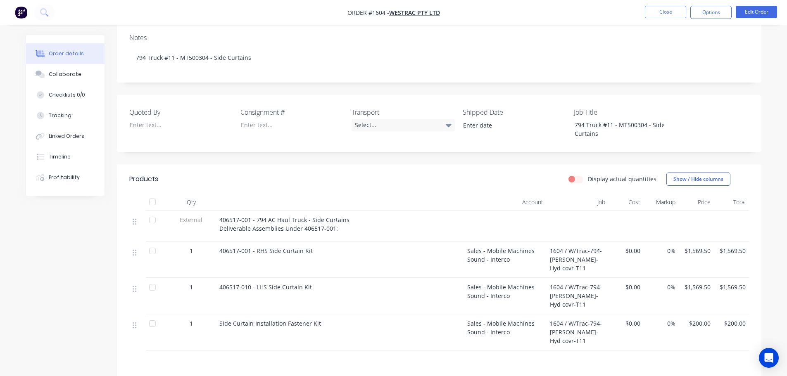
scroll to position [207, 0]
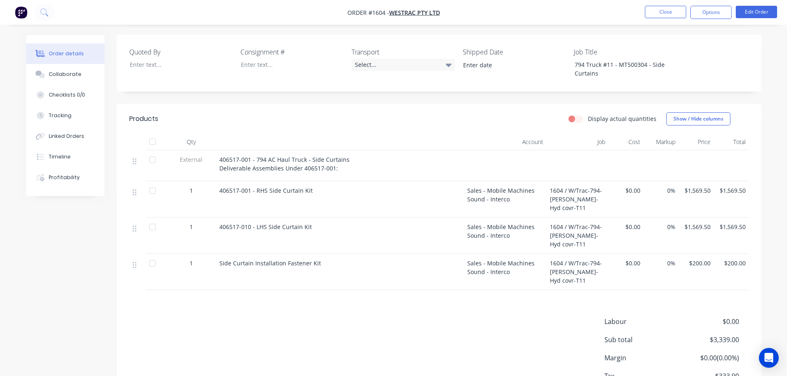
click at [112, 192] on div "Order details Collaborate Checklists 0/0 Tracking Linked Orders Timeline Profit…" at bounding box center [71, 115] width 91 height 161
click at [660, 13] on button "Close" at bounding box center [665, 12] width 41 height 12
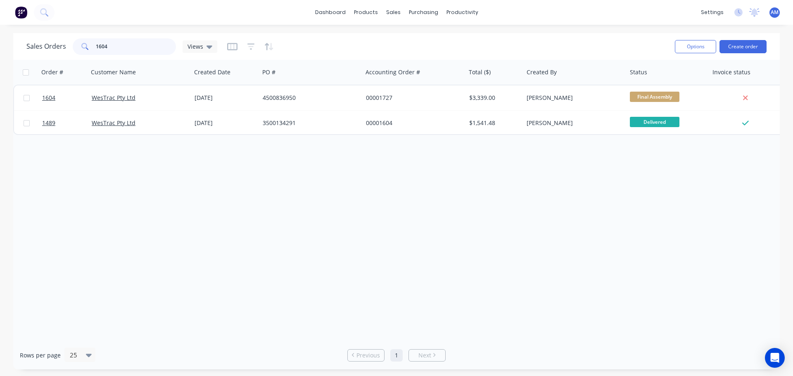
drag, startPoint x: 114, startPoint y: 43, endPoint x: 81, endPoint y: 43, distance: 33.5
click at [81, 43] on div "1604" at bounding box center [124, 46] width 103 height 17
click at [441, 38] on div "Purchase Orders" at bounding box center [450, 39] width 44 height 7
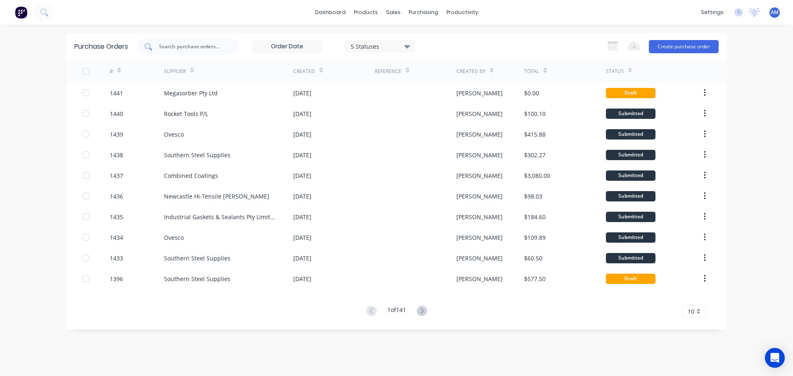
click at [199, 46] on input "text" at bounding box center [192, 47] width 69 height 8
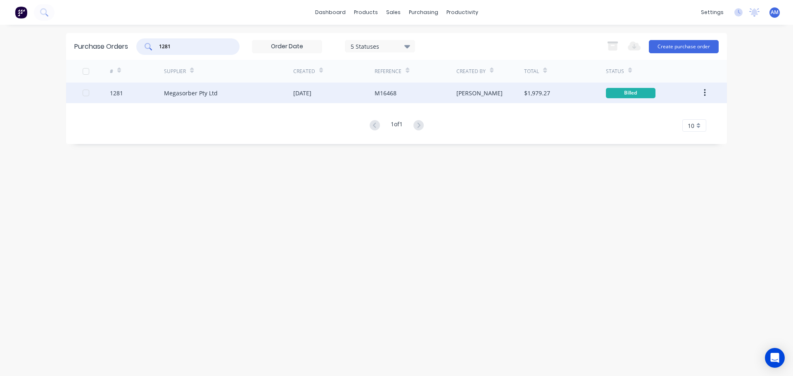
type input "1281"
click at [394, 93] on div "M16468" at bounding box center [386, 93] width 22 height 9
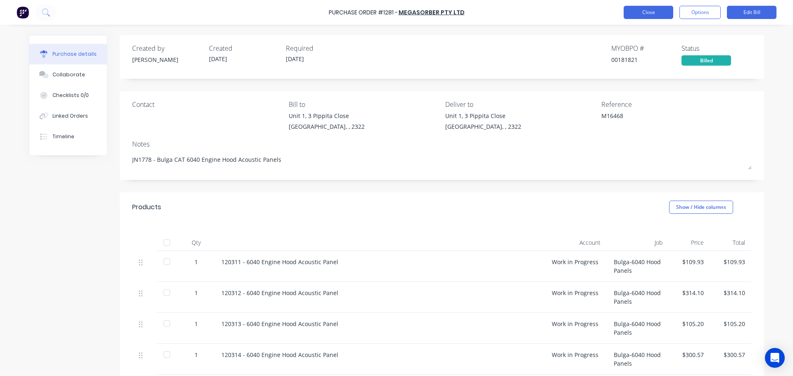
click at [642, 12] on button "Close" at bounding box center [649, 12] width 50 height 13
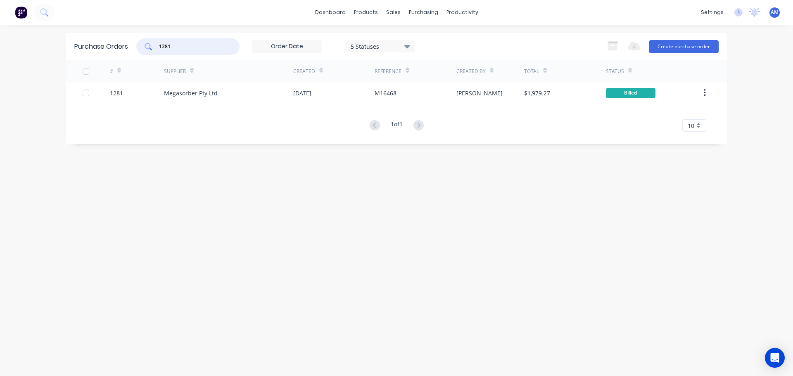
drag, startPoint x: 165, startPoint y: 45, endPoint x: 159, endPoint y: 45, distance: 5.8
click at [159, 45] on input "1281" at bounding box center [192, 47] width 69 height 8
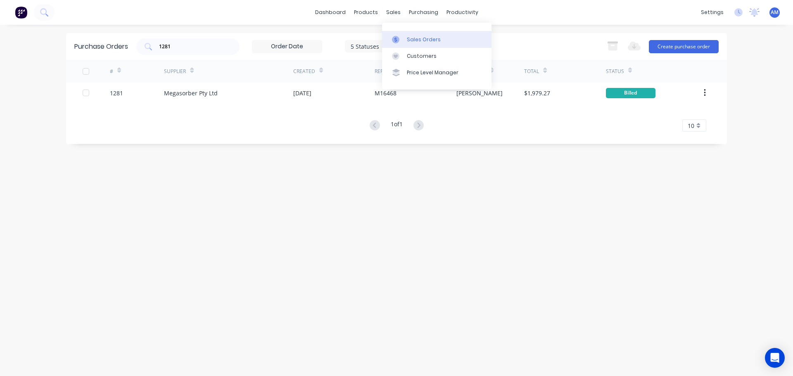
click at [413, 38] on div "Sales Orders" at bounding box center [424, 39] width 34 height 7
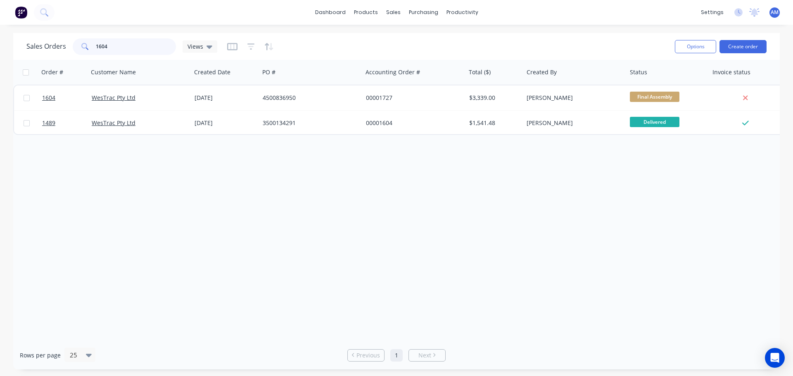
drag, startPoint x: 111, startPoint y: 47, endPoint x: 84, endPoint y: 43, distance: 27.0
click at [84, 43] on div "1604" at bounding box center [124, 46] width 103 height 17
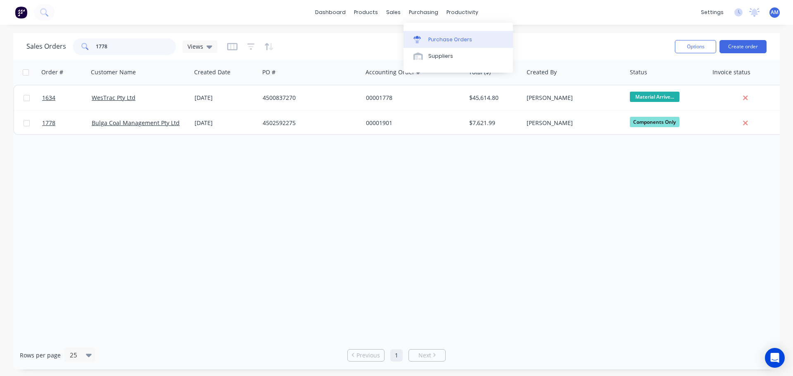
type input "1778"
click at [435, 36] on div "Purchase Orders" at bounding box center [450, 39] width 44 height 7
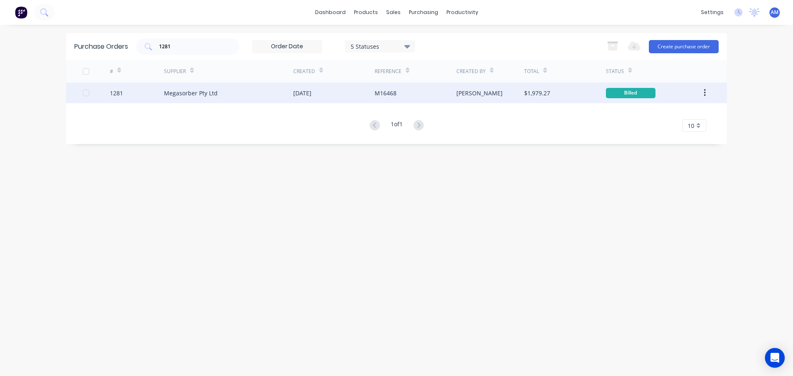
click at [327, 95] on div "[DATE]" at bounding box center [333, 93] width 81 height 21
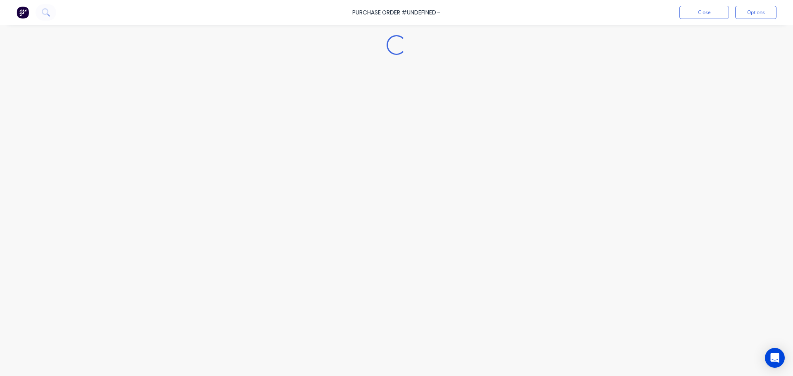
type textarea "x"
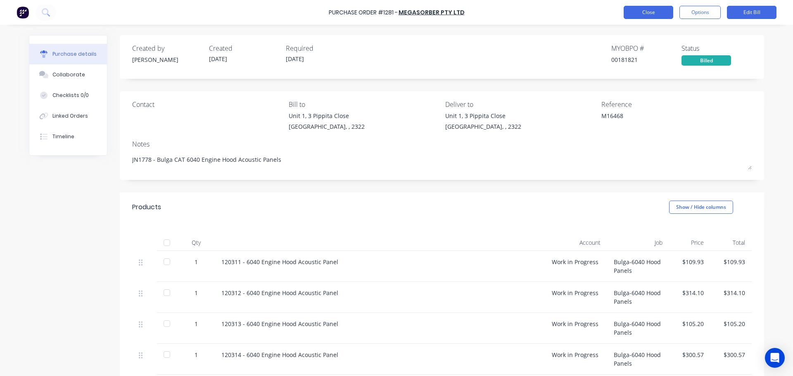
click at [649, 14] on button "Close" at bounding box center [649, 12] width 50 height 13
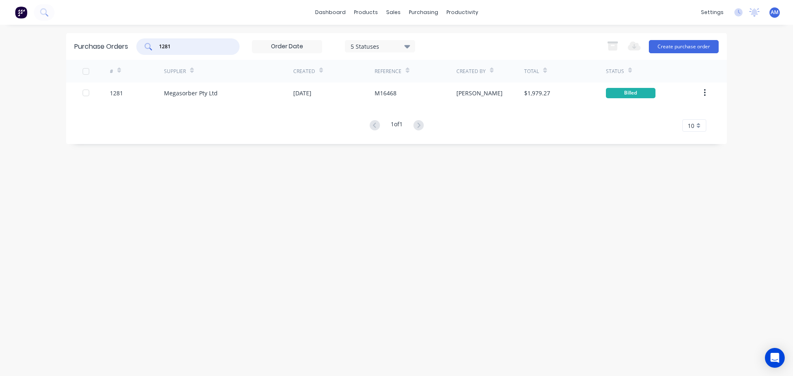
drag, startPoint x: 184, startPoint y: 48, endPoint x: 157, endPoint y: 46, distance: 27.0
click at [157, 46] on div "1281" at bounding box center [187, 46] width 103 height 17
type input "1778"
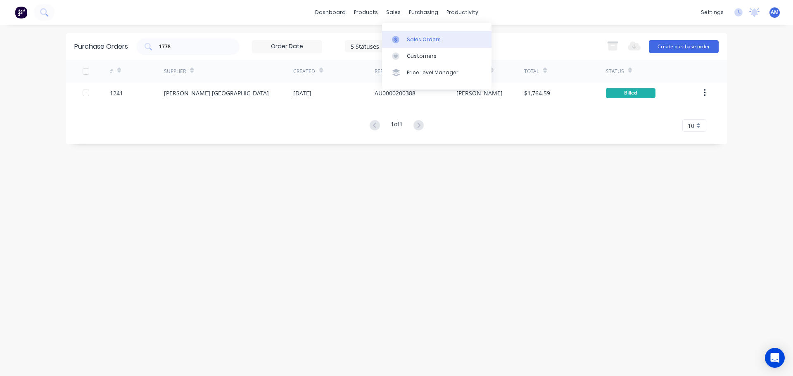
click at [408, 38] on div "Sales Orders" at bounding box center [424, 39] width 34 height 7
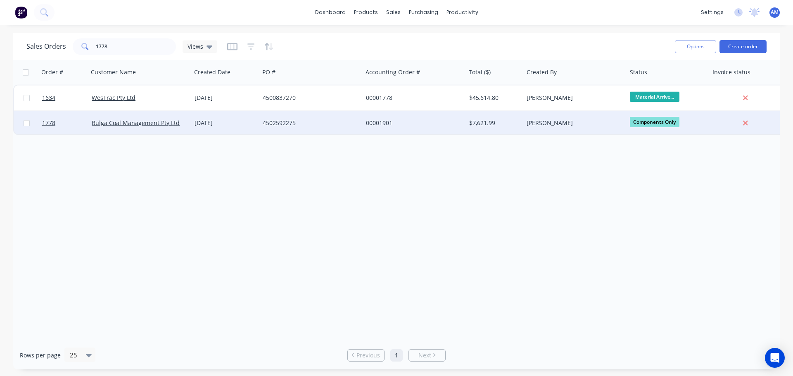
click at [382, 122] on div "00001901" at bounding box center [412, 123] width 92 height 8
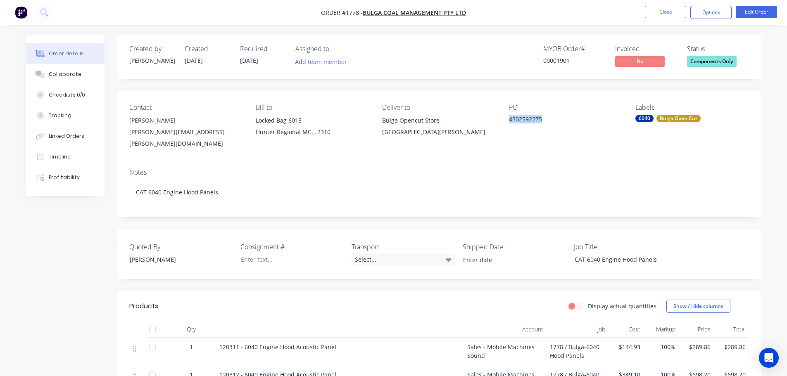
drag, startPoint x: 508, startPoint y: 118, endPoint x: 558, endPoint y: 122, distance: 50.1
click at [558, 122] on div "Contact [PERSON_NAME] [PERSON_NAME][EMAIL_ADDRESS][PERSON_NAME][DOMAIN_NAME] Bi…" at bounding box center [439, 126] width 644 height 71
copy div "4502592275"
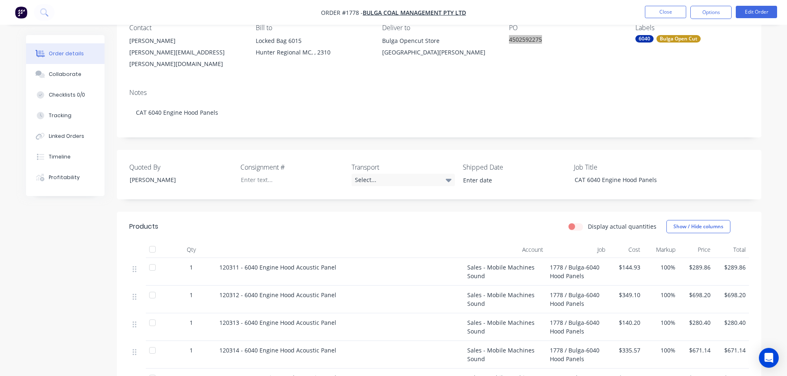
scroll to position [83, 0]
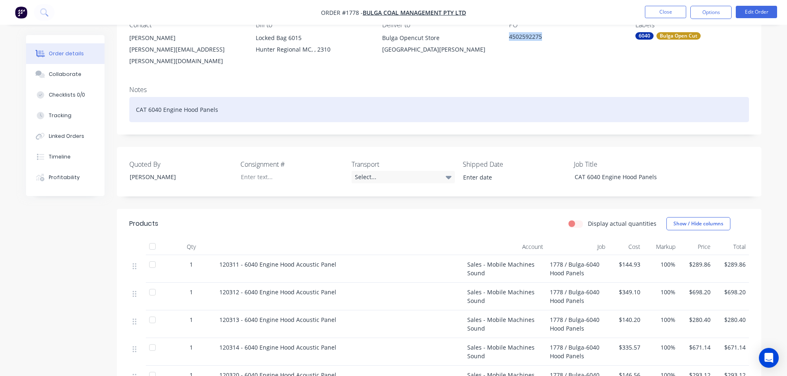
drag, startPoint x: 219, startPoint y: 102, endPoint x: 135, endPoint y: 101, distance: 83.9
click at [135, 101] on div "CAT 6040 Engine Hood Panels" at bounding box center [439, 109] width 620 height 25
copy div "CAT 6040 Engine Hood Panels"
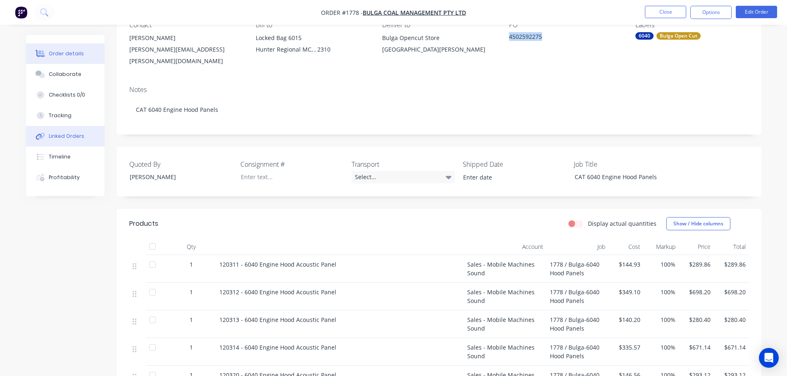
click at [65, 135] on div "Linked Orders" at bounding box center [67, 136] width 36 height 7
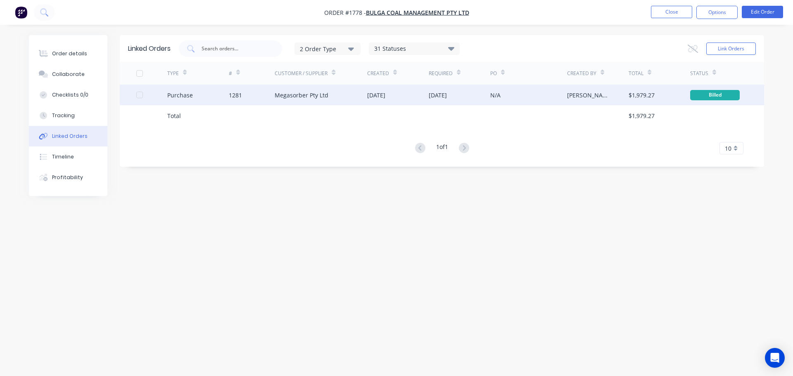
click at [375, 96] on div "[DATE]" at bounding box center [376, 95] width 18 height 9
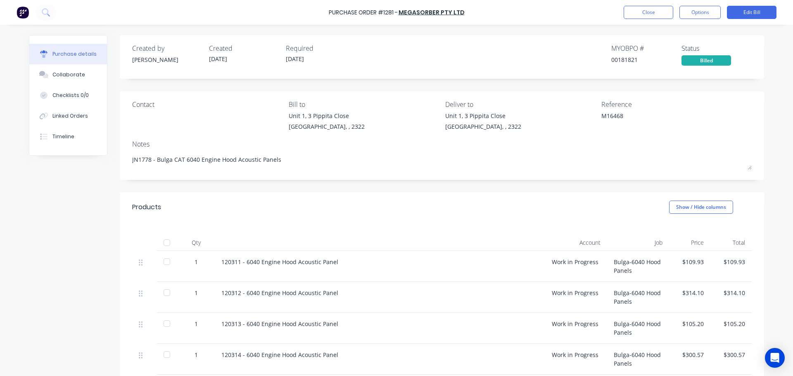
click at [165, 246] on div at bounding box center [167, 243] width 17 height 17
type textarea "x"
click at [643, 9] on button "Close" at bounding box center [649, 12] width 50 height 13
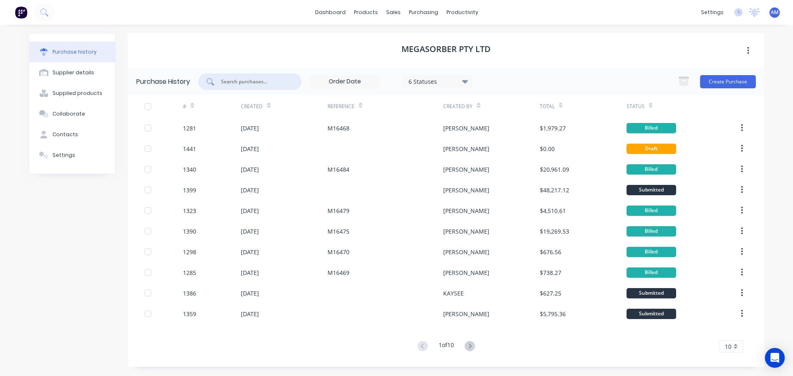
click at [242, 80] on input "text" at bounding box center [254, 82] width 69 height 8
type input "1285"
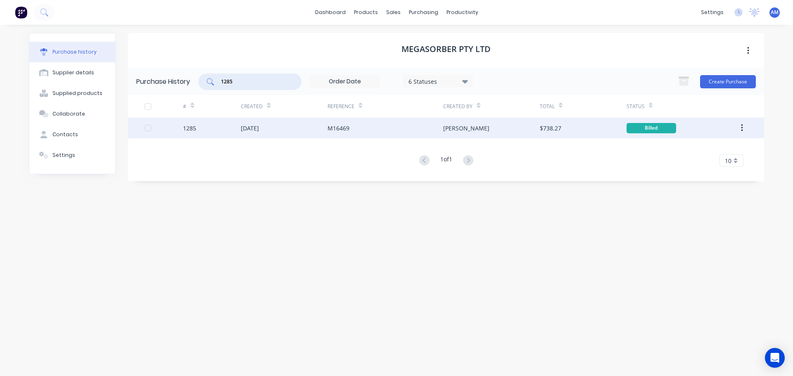
click at [344, 128] on div "M16469" at bounding box center [339, 128] width 22 height 9
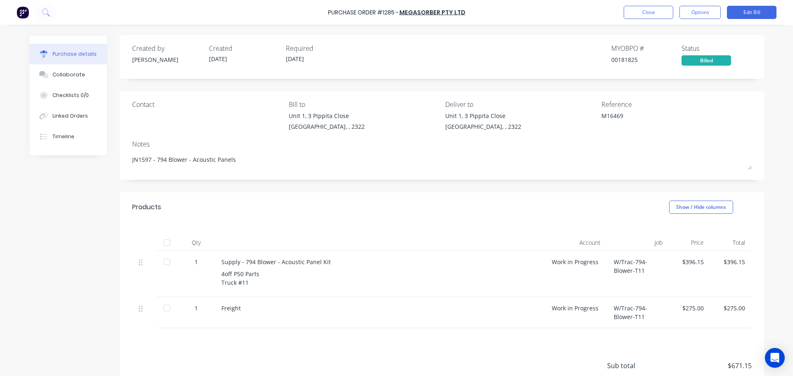
click at [165, 244] on div at bounding box center [167, 243] width 17 height 17
type textarea "x"
click at [643, 12] on button "Close" at bounding box center [649, 12] width 50 height 13
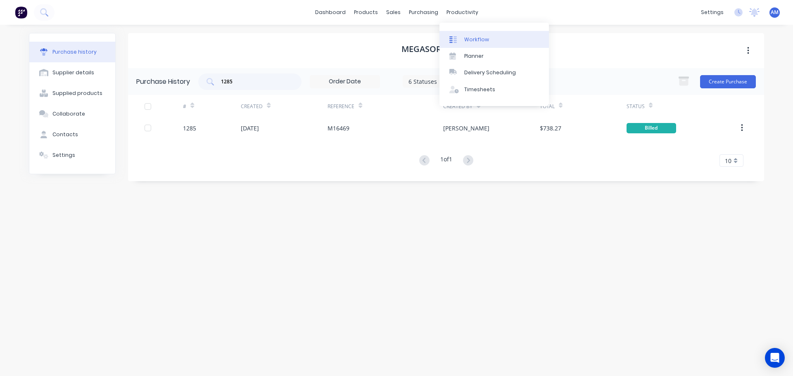
click at [471, 36] on div "Workflow" at bounding box center [476, 39] width 25 height 7
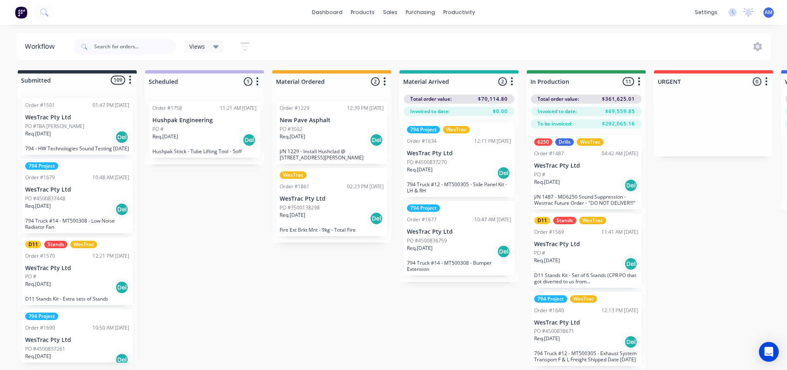
click at [321, 209] on div "PO #3500138298" at bounding box center [332, 207] width 104 height 7
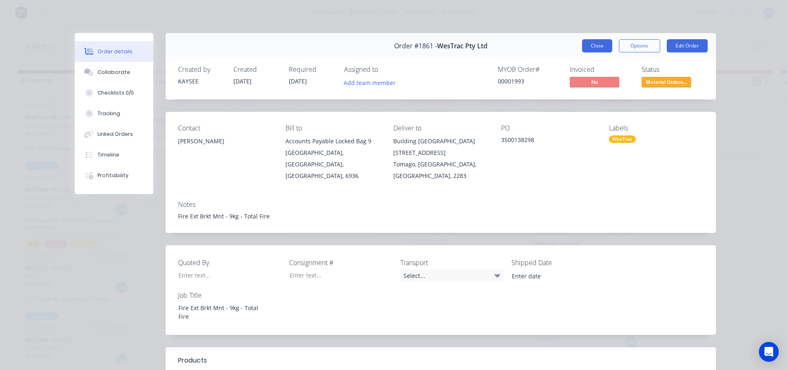
click at [588, 45] on button "Close" at bounding box center [597, 45] width 30 height 13
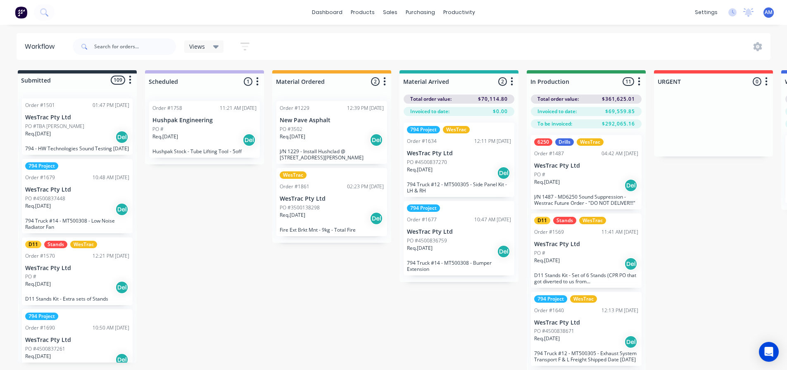
click at [456, 167] on div "Req. 05/09/25 Del" at bounding box center [459, 173] width 104 height 14
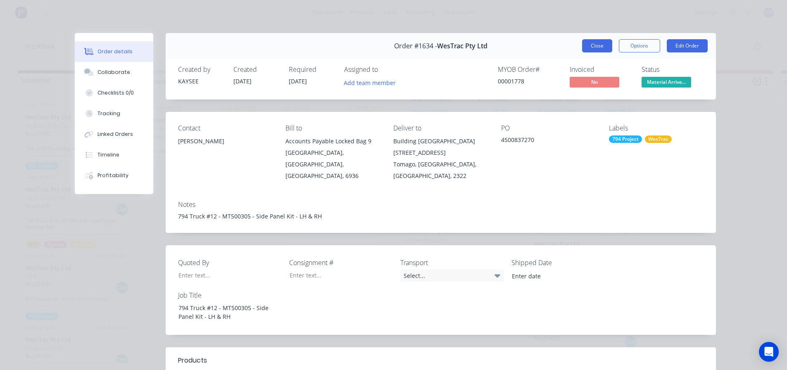
click at [589, 45] on button "Close" at bounding box center [597, 45] width 30 height 13
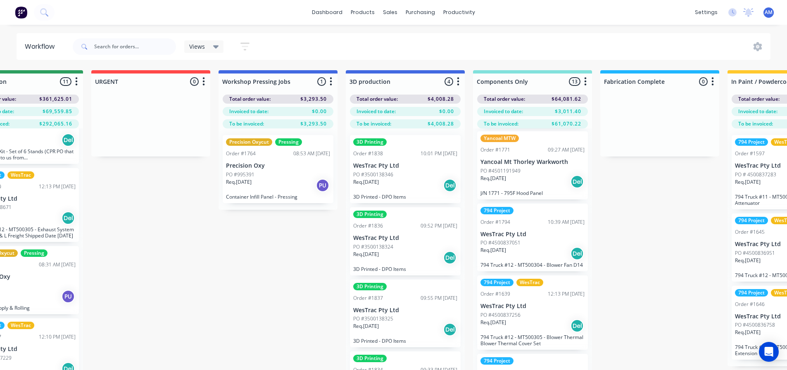
scroll to position [83, 0]
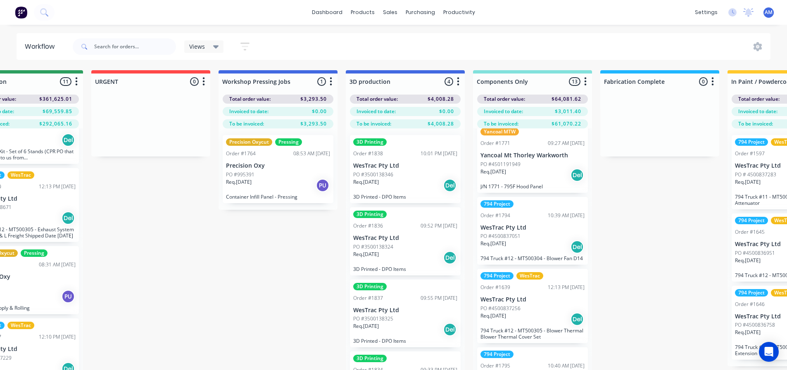
click at [543, 181] on div "Req. 13/08/25 Del" at bounding box center [532, 175] width 104 height 14
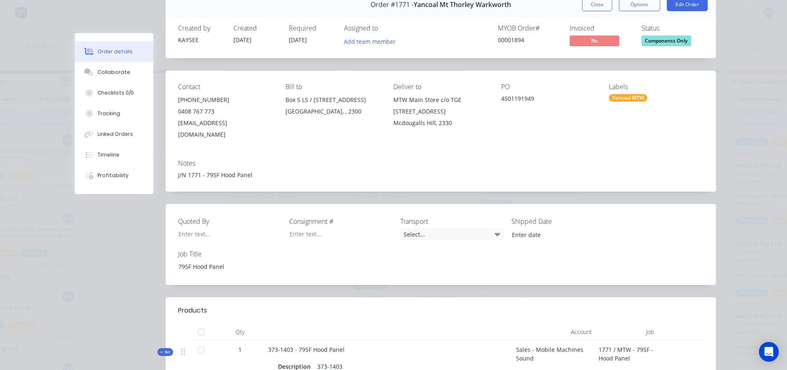
scroll to position [0, 0]
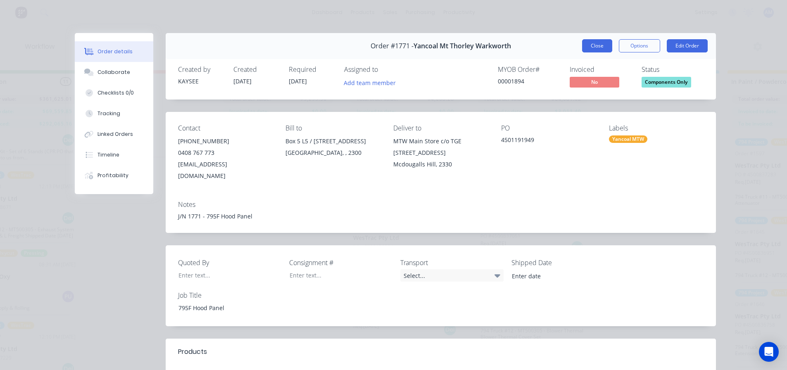
click at [596, 44] on button "Close" at bounding box center [597, 45] width 30 height 13
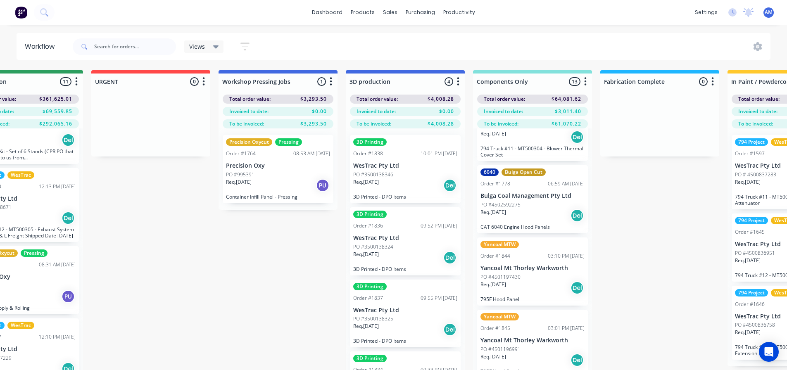
scroll to position [661, 0]
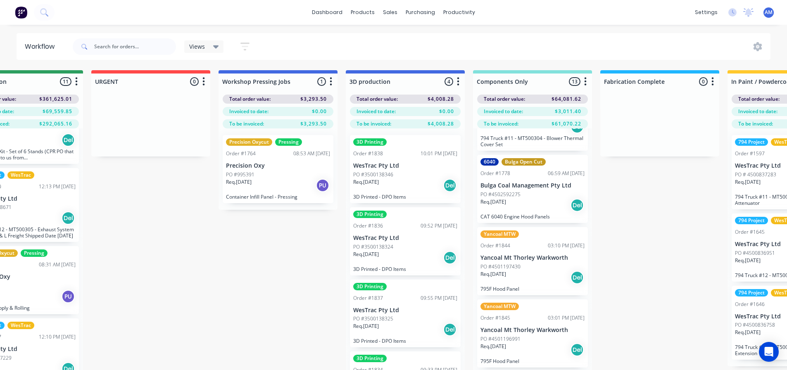
click at [534, 212] on div "Req. 03/09/25 Del" at bounding box center [532, 205] width 104 height 14
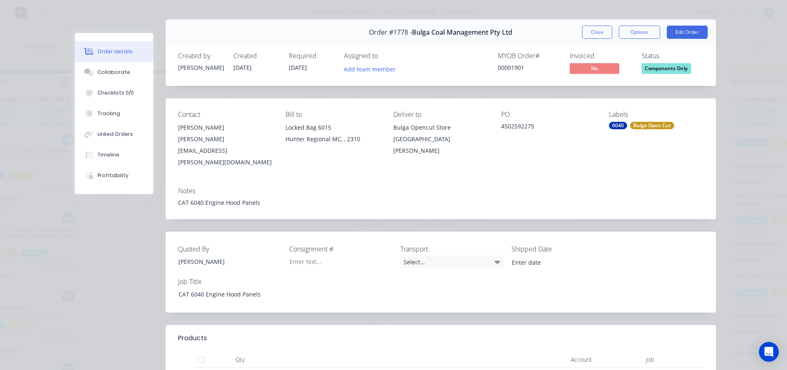
scroll to position [0, 0]
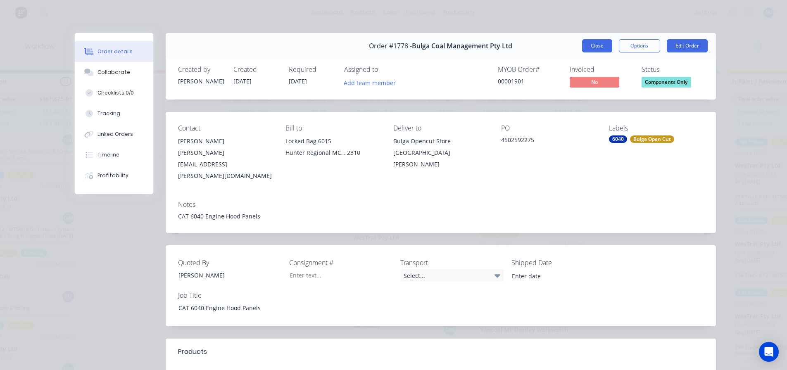
click at [596, 45] on button "Close" at bounding box center [597, 45] width 30 height 13
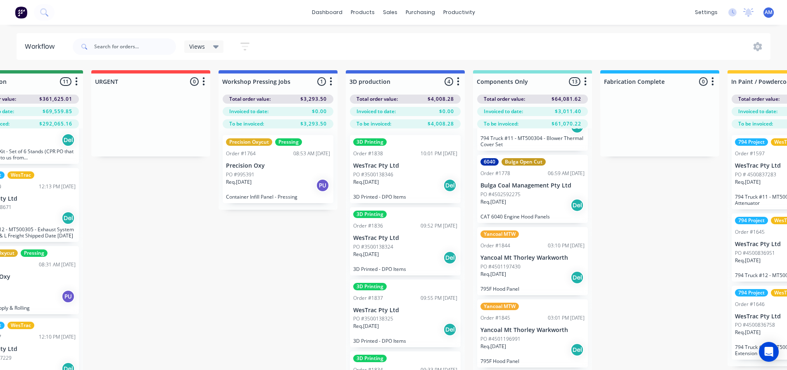
click at [531, 285] on div "Req. 16/09/25 Del" at bounding box center [532, 278] width 104 height 14
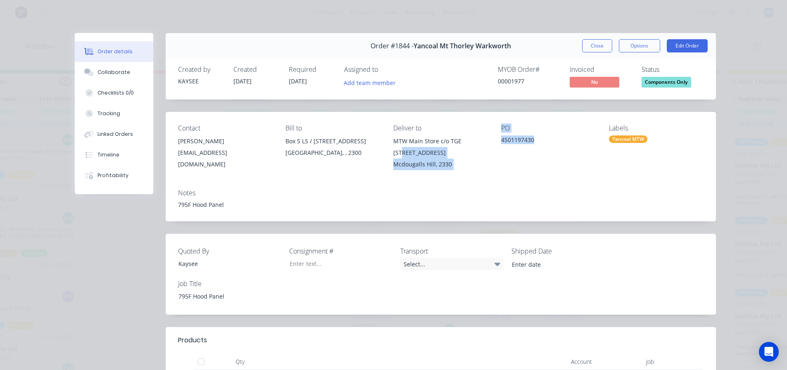
drag, startPoint x: 538, startPoint y: 140, endPoint x: 490, endPoint y: 140, distance: 47.9
click at [490, 140] on div "Contact Beau Berghan beau.berghan@yancoal.com.au Bill to Box 5 L5 / 28 Honeysuc…" at bounding box center [441, 147] width 550 height 71
click at [508, 143] on div "4501197430" at bounding box center [548, 141] width 95 height 12
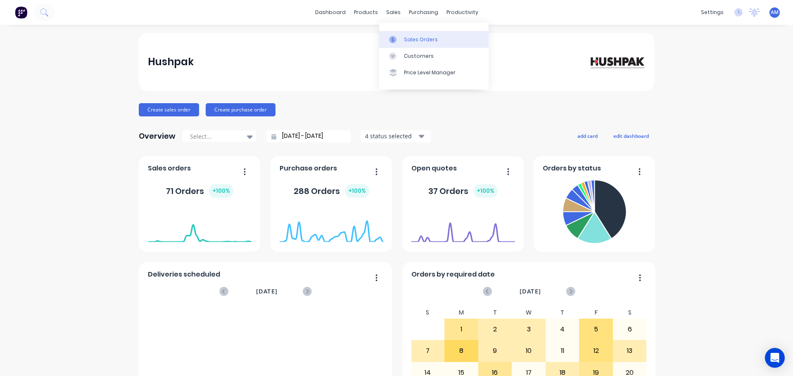
click at [416, 36] on div "Sales Orders" at bounding box center [421, 39] width 34 height 7
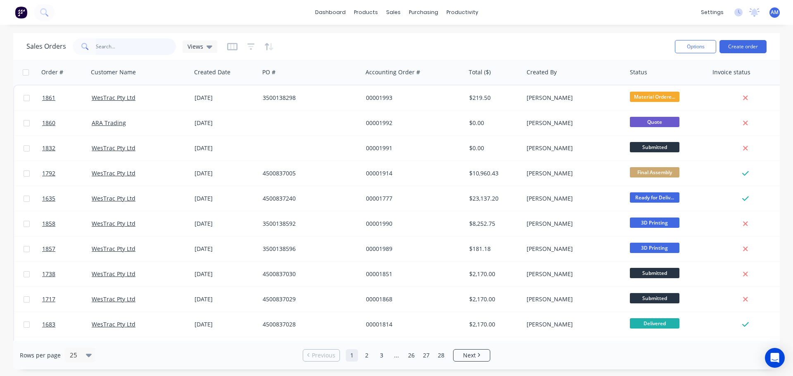
click at [107, 44] on input "text" at bounding box center [136, 46] width 81 height 17
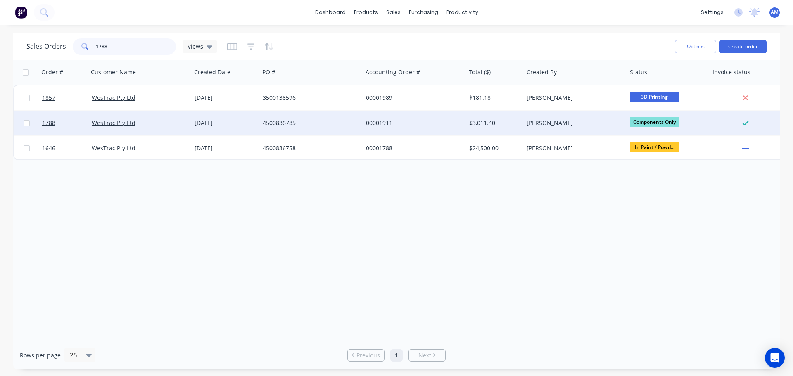
type input "1788"
click at [280, 122] on div "4500836785" at bounding box center [309, 123] width 92 height 8
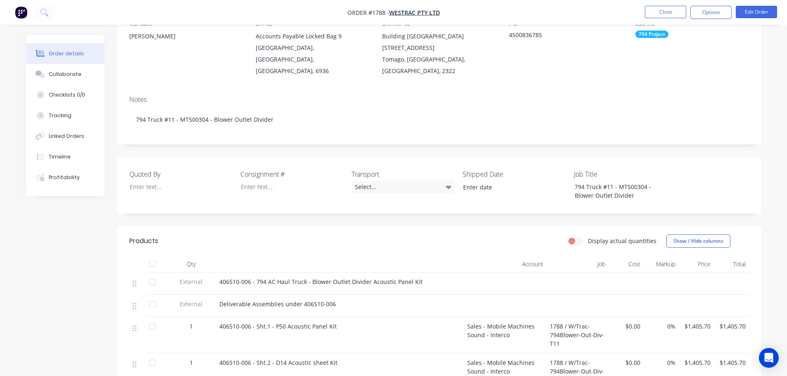
scroll to position [83, 0]
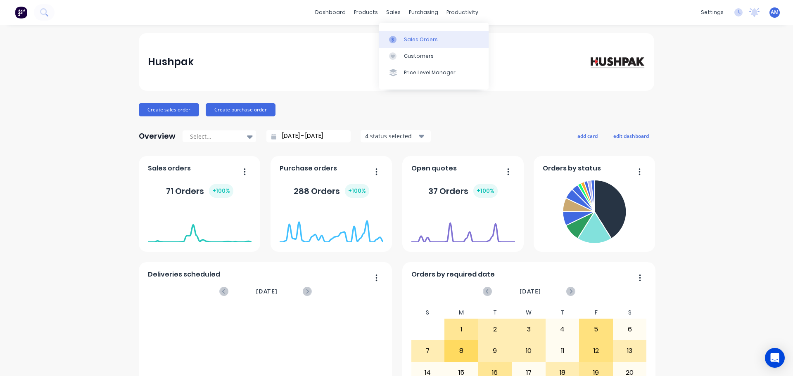
click at [411, 36] on link "Sales Orders" at bounding box center [433, 39] width 109 height 17
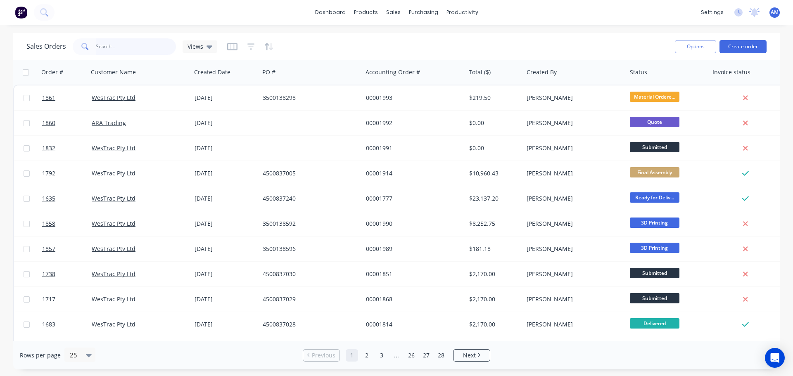
click at [112, 47] on input "text" at bounding box center [136, 46] width 81 height 17
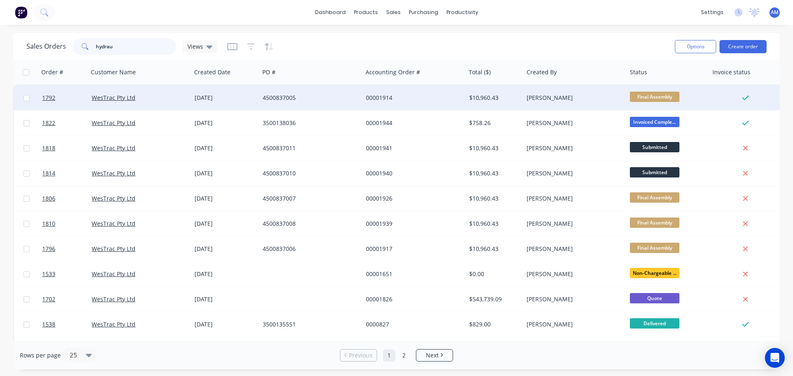
type input "hydrau"
click at [385, 93] on div "00001914" at bounding box center [414, 97] width 103 height 25
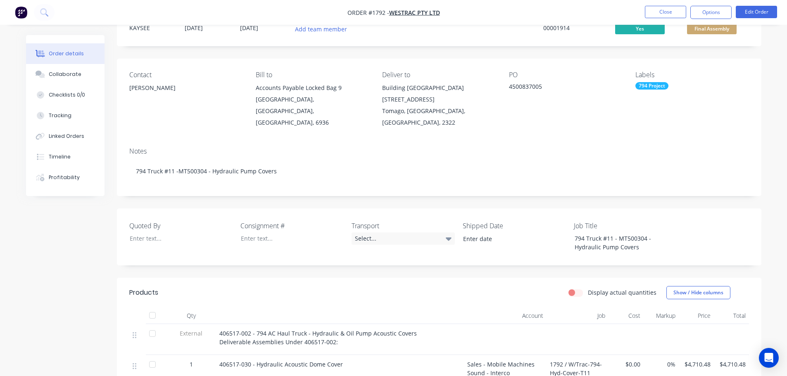
scroll to position [124, 0]
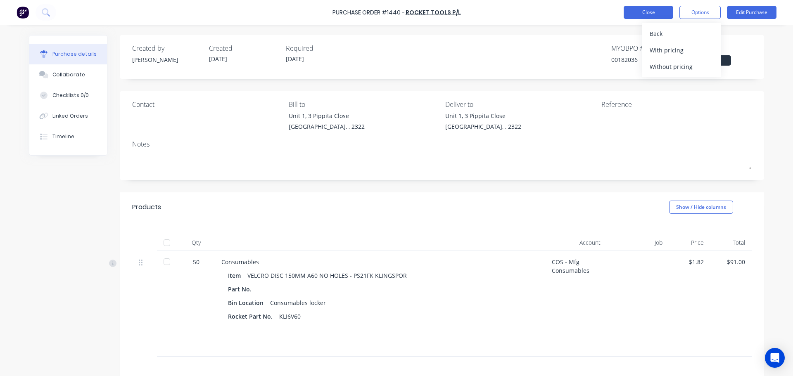
click at [648, 13] on button "Close" at bounding box center [649, 12] width 50 height 13
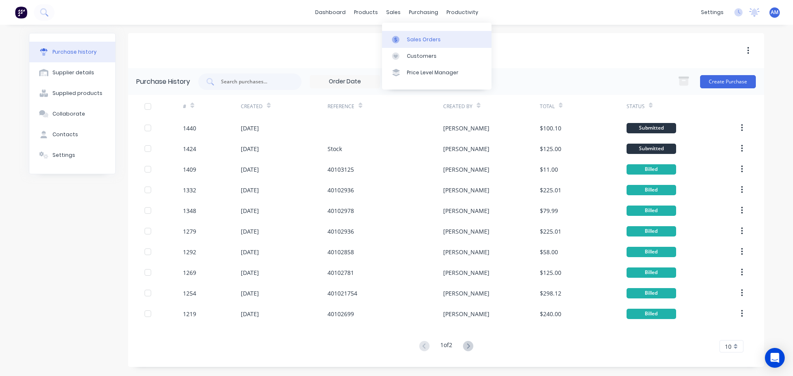
click at [434, 38] on div "Sales Orders" at bounding box center [424, 39] width 34 height 7
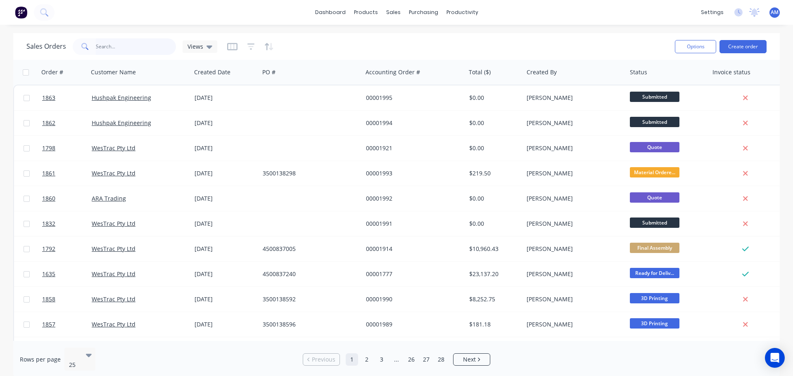
click at [126, 47] on input "text" at bounding box center [136, 46] width 81 height 17
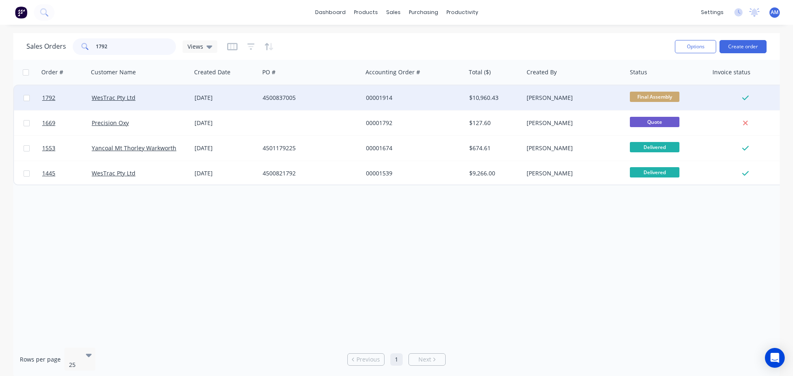
type input "1792"
click at [293, 96] on div "4500837005" at bounding box center [309, 98] width 92 height 8
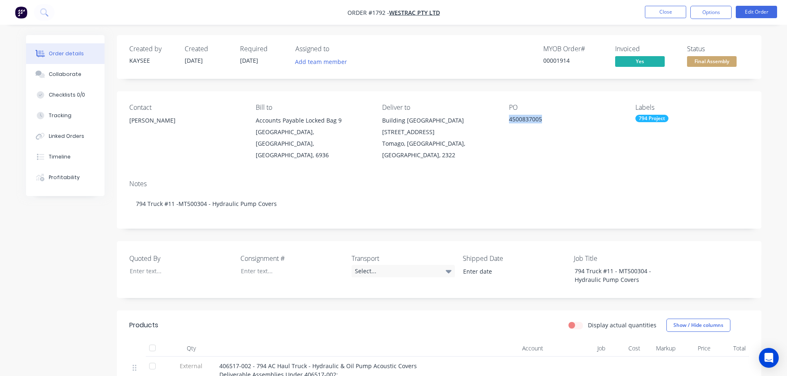
drag, startPoint x: 541, startPoint y: 119, endPoint x: 508, endPoint y: 117, distance: 33.1
click at [509, 117] on div "4500837005" at bounding box center [560, 121] width 103 height 12
copy div "4500837005"
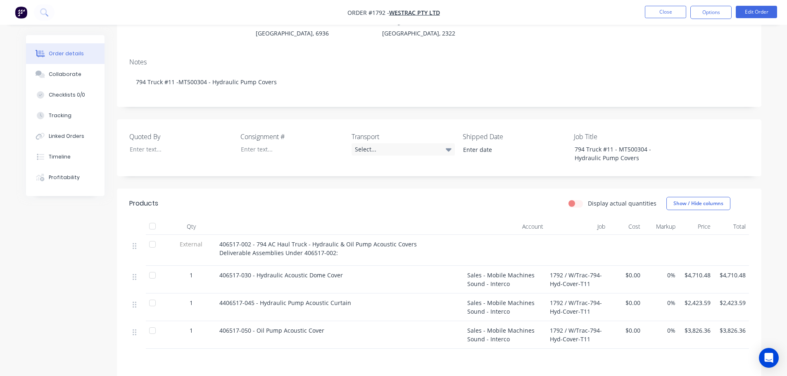
scroll to position [124, 0]
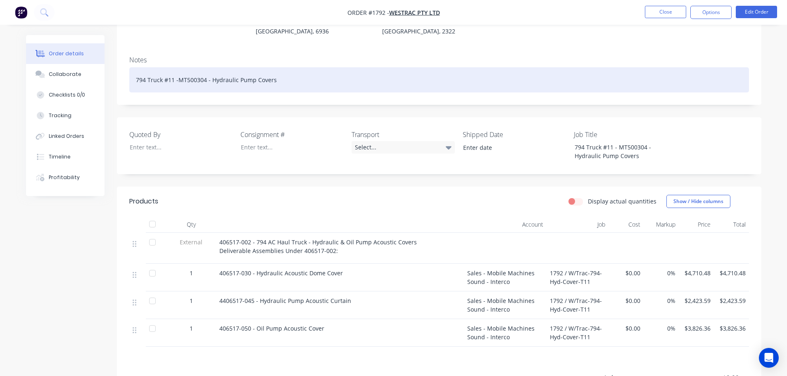
drag, startPoint x: 275, startPoint y: 68, endPoint x: 210, endPoint y: 71, distance: 65.3
click at [210, 71] on div "794 Truck #11 -MT500304 - Hydraulic Pump Covers" at bounding box center [439, 79] width 620 height 25
copy div "Hydraulic Pump Covers"
drag, startPoint x: 204, startPoint y: 68, endPoint x: 132, endPoint y: 69, distance: 71.9
click at [132, 69] on div "794 Truck #11 -MT500304 - Hydraulic Pump Covers" at bounding box center [439, 79] width 620 height 25
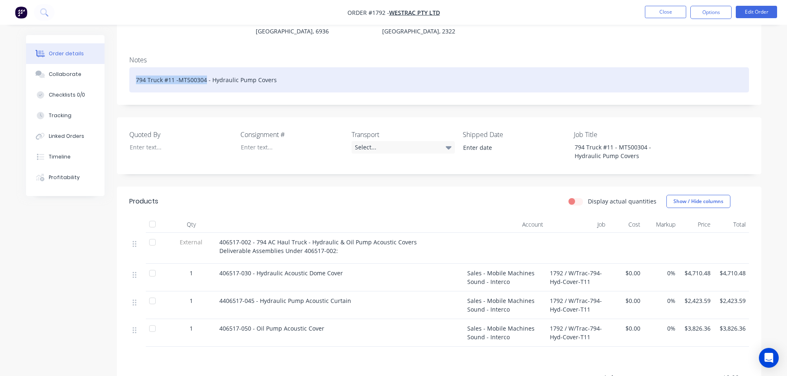
copy div "794 Truck #11 -MT500304"
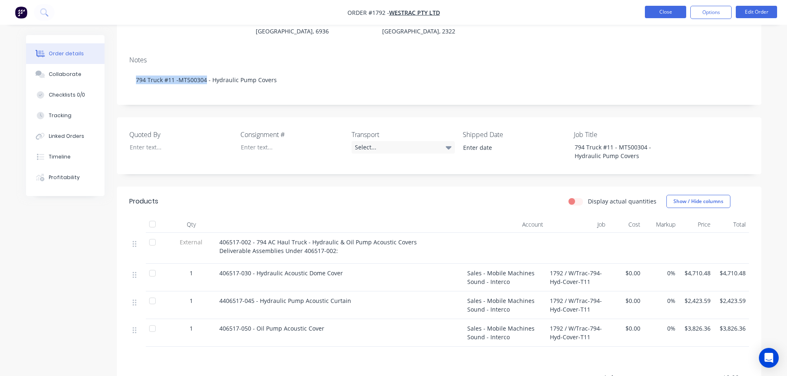
click at [653, 9] on button "Close" at bounding box center [665, 12] width 41 height 12
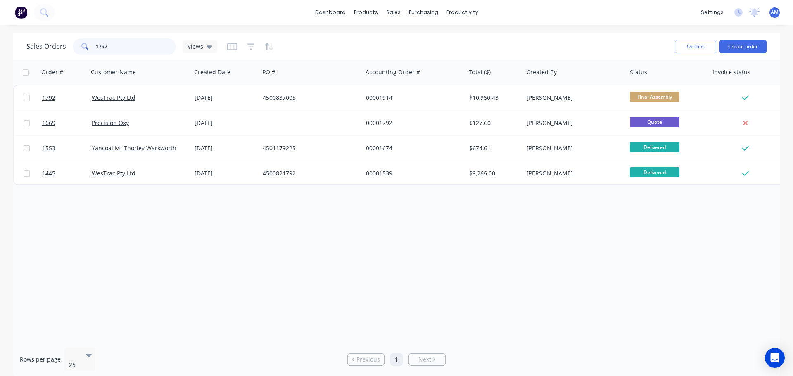
drag, startPoint x: 96, startPoint y: 43, endPoint x: 83, endPoint y: 42, distance: 12.8
click at [83, 42] on div "1792" at bounding box center [124, 46] width 103 height 17
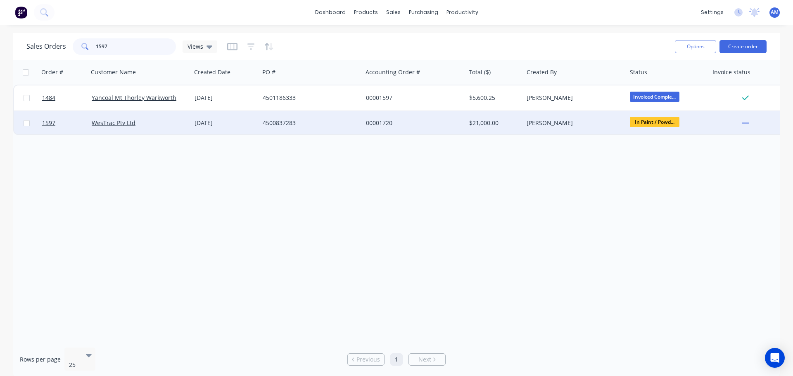
type input "1597"
click at [375, 122] on div "00001720" at bounding box center [412, 123] width 92 height 8
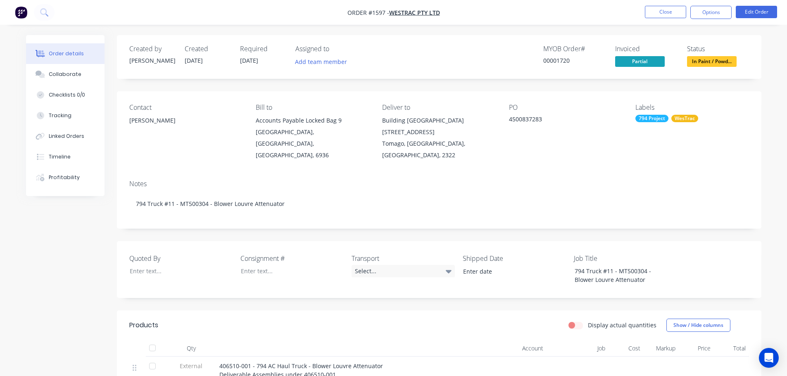
drag, startPoint x: 553, startPoint y: 120, endPoint x: 509, endPoint y: 115, distance: 43.6
click at [509, 115] on div "4500837283" at bounding box center [560, 121] width 103 height 12
copy div "4500837283"
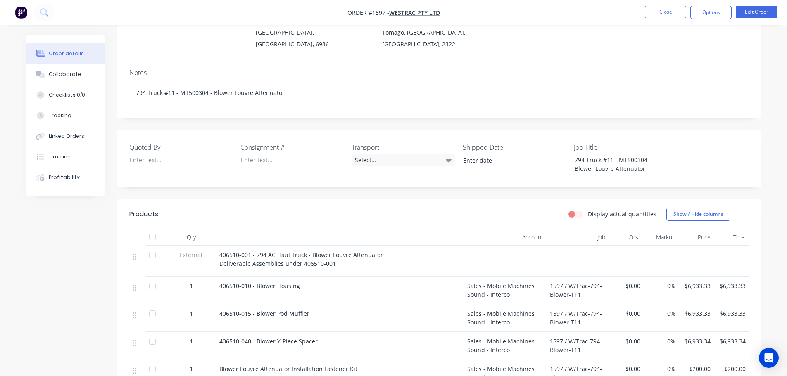
scroll to position [83, 0]
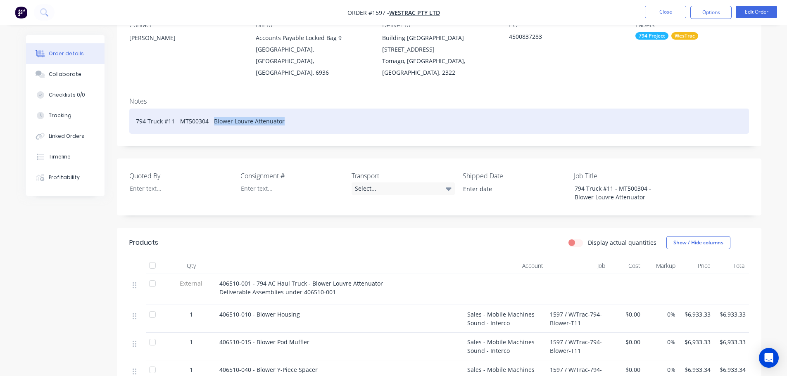
drag, startPoint x: 283, startPoint y: 109, endPoint x: 211, endPoint y: 108, distance: 71.0
click at [211, 109] on div "794 Truck #11 - MT500304 - Blower Louvre Attenuator" at bounding box center [439, 121] width 620 height 25
copy div "Blower Louvre Attenuator"
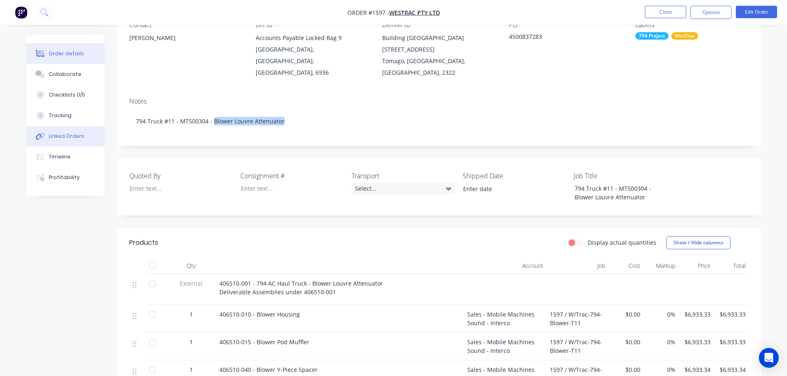
click at [65, 132] on button "Linked Orders" at bounding box center [65, 136] width 78 height 21
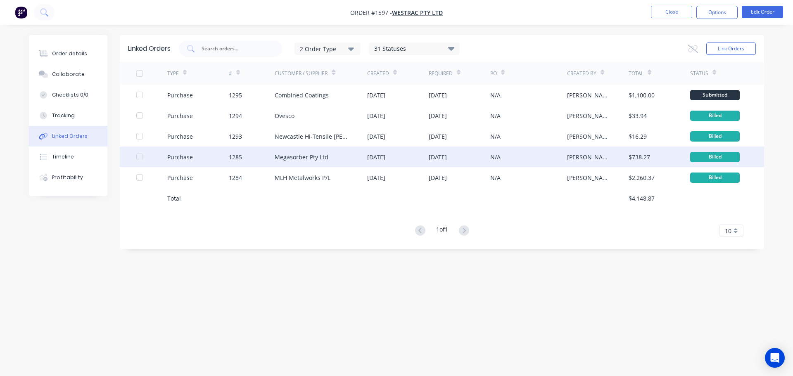
click at [312, 157] on div "Megasorber Pty Ltd" at bounding box center [302, 157] width 54 height 9
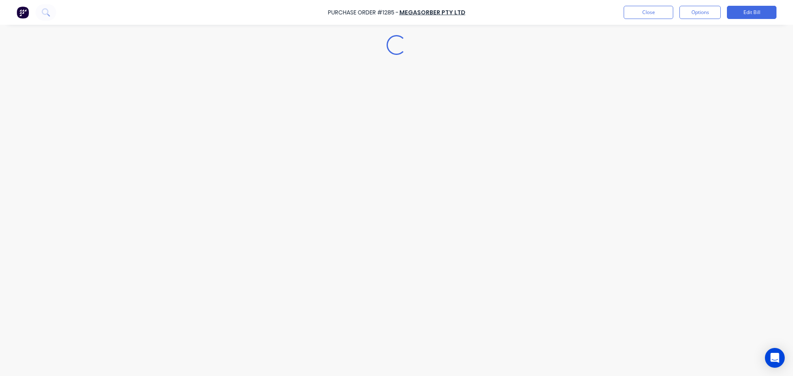
type textarea "x"
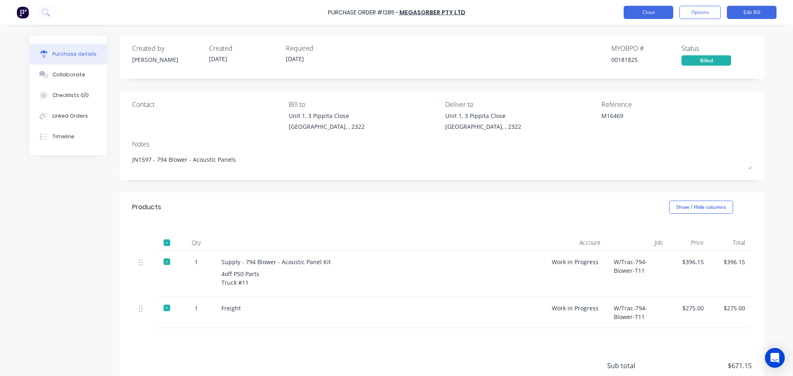
click at [646, 13] on button "Close" at bounding box center [649, 12] width 50 height 13
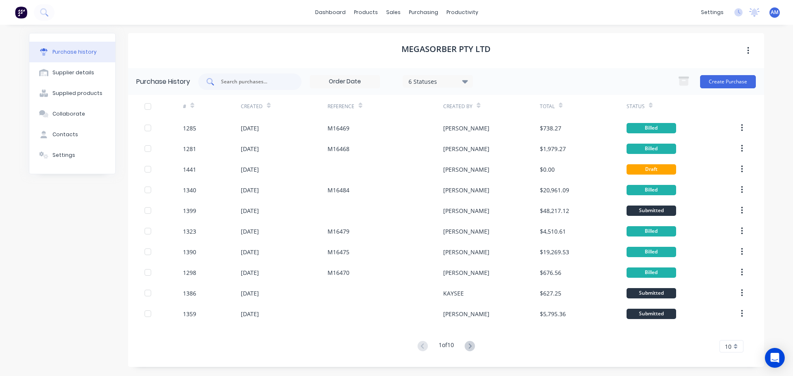
click at [248, 81] on input "text" at bounding box center [254, 82] width 69 height 8
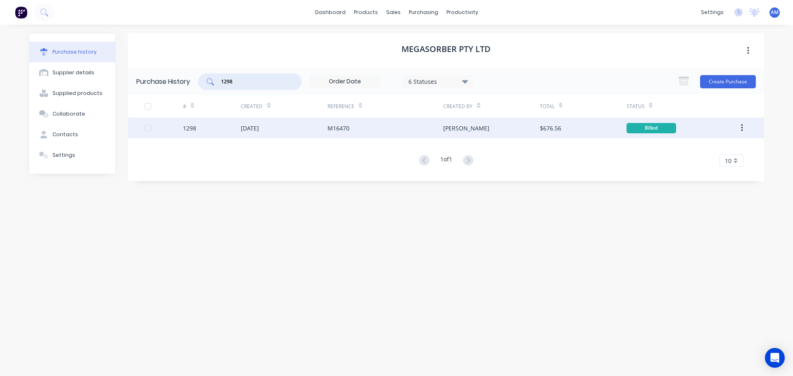
type input "1298"
click at [326, 128] on div "[DATE]" at bounding box center [284, 128] width 87 height 21
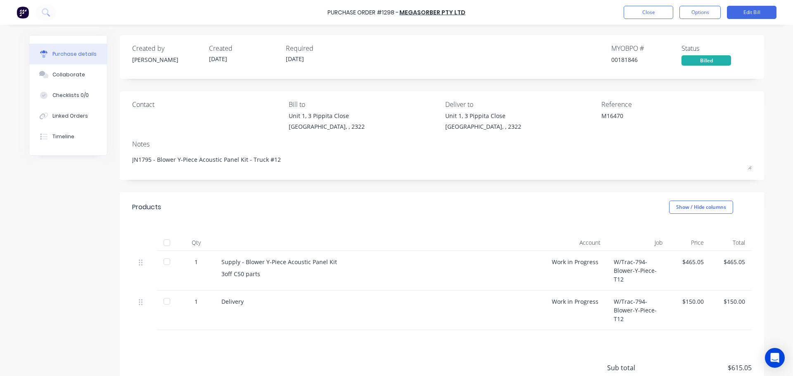
click at [164, 244] on div at bounding box center [167, 243] width 17 height 17
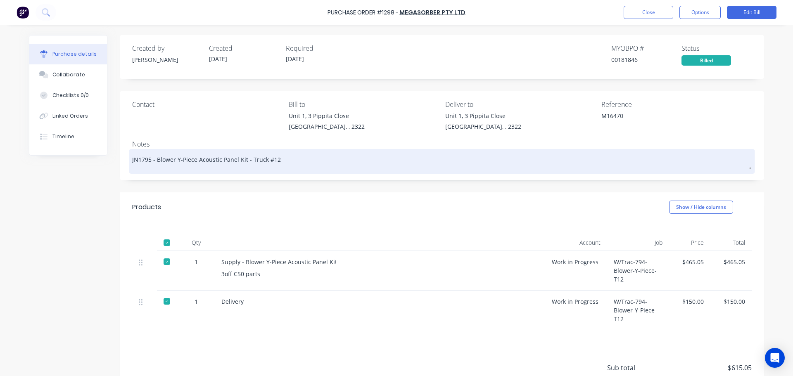
drag, startPoint x: 273, startPoint y: 159, endPoint x: 153, endPoint y: 163, distance: 119.4
click at [153, 163] on textarea "JN1795 - Blower Y-Piece Acoustic Panel Kit - Truck #12" at bounding box center [442, 160] width 620 height 19
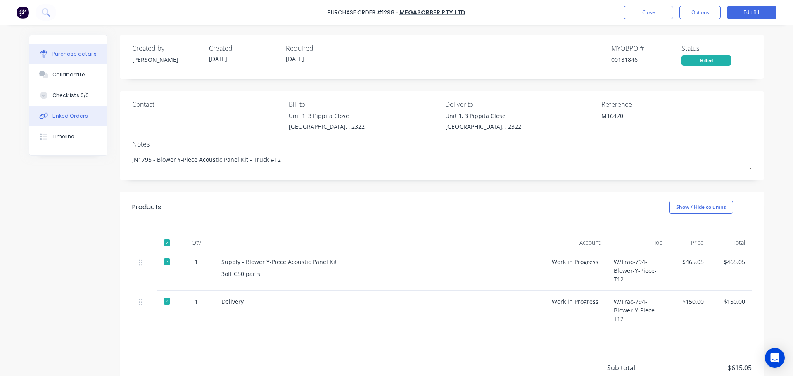
click at [68, 117] on div "Linked Orders" at bounding box center [70, 115] width 36 height 7
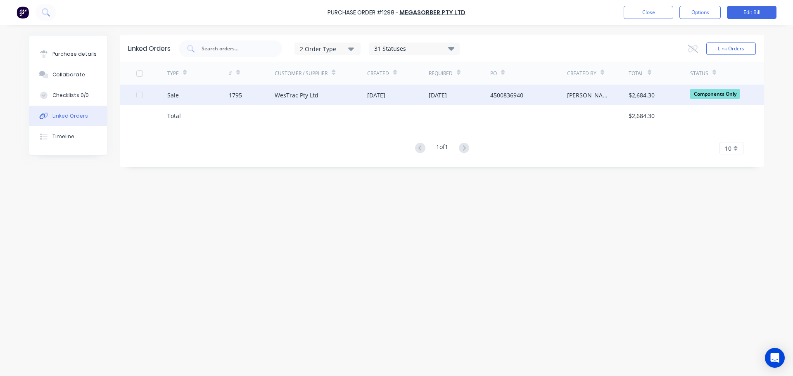
click at [385, 95] on div "[DATE]" at bounding box center [376, 95] width 18 height 9
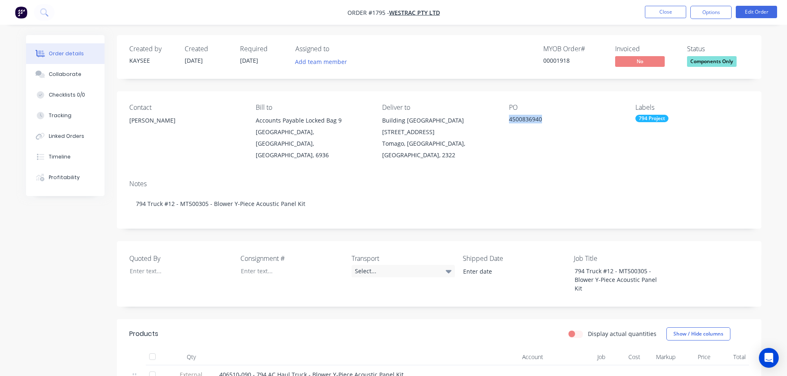
drag, startPoint x: 552, startPoint y: 119, endPoint x: 507, endPoint y: 119, distance: 45.4
click at [507, 119] on div "Contact [PERSON_NAME] [PERSON_NAME] to Accounts Payable Locked Bag [STREET_ADDR…" at bounding box center [439, 132] width 644 height 82
copy div "4500836940"
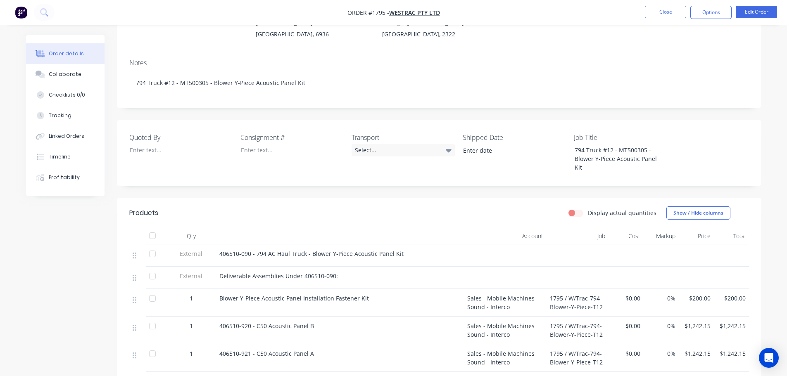
scroll to position [124, 0]
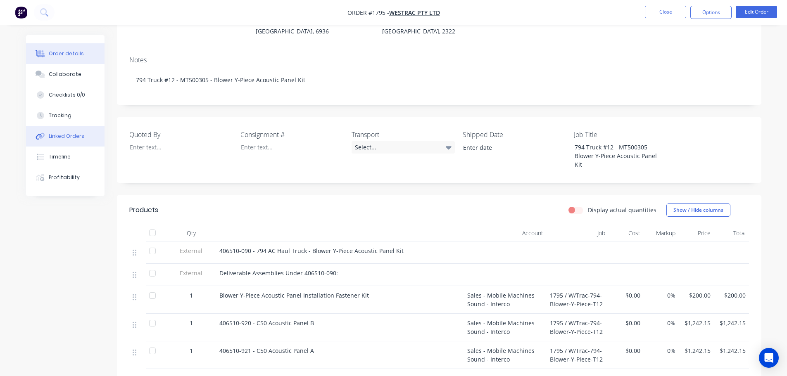
click at [69, 135] on div "Linked Orders" at bounding box center [67, 136] width 36 height 7
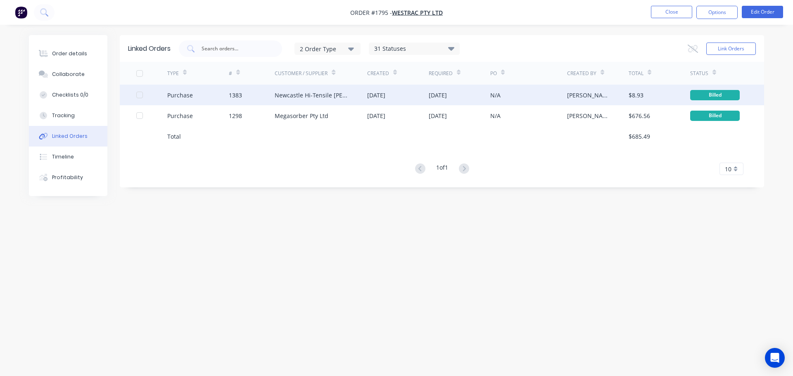
click at [404, 95] on div "[DATE]" at bounding box center [398, 95] width 62 height 21
type textarea "x"
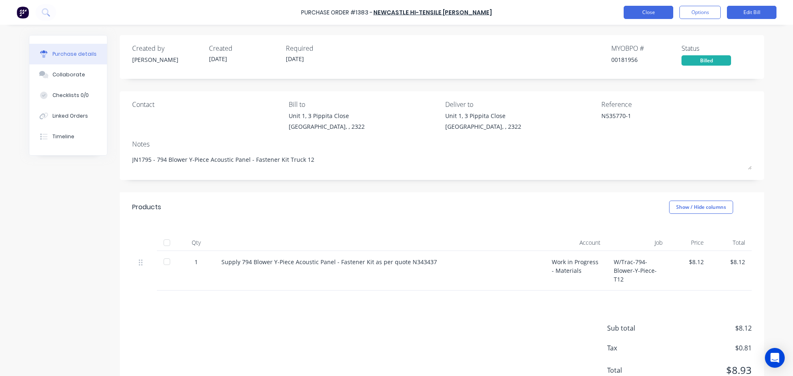
click at [644, 14] on button "Close" at bounding box center [649, 12] width 50 height 13
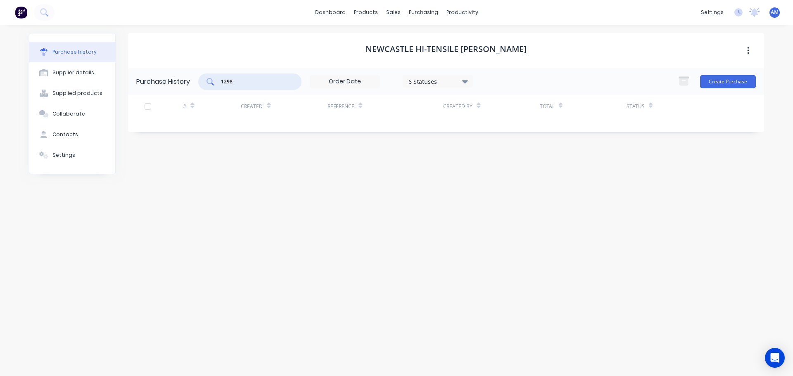
drag, startPoint x: 236, startPoint y: 82, endPoint x: 208, endPoint y: 80, distance: 28.1
click at [208, 80] on div "1298" at bounding box center [249, 82] width 103 height 17
type input "1778"
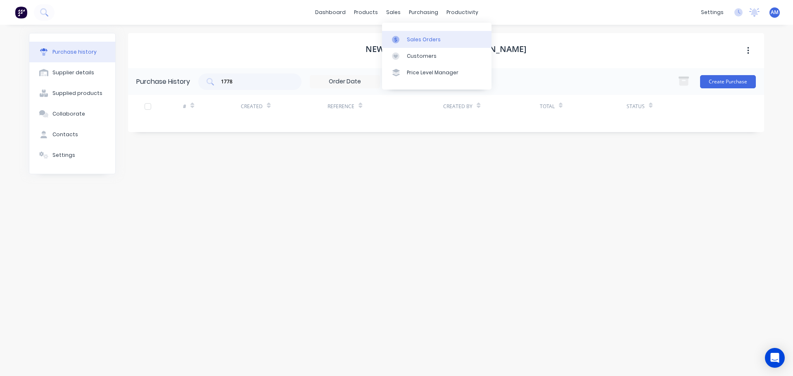
click at [417, 40] on div "Sales Orders" at bounding box center [424, 39] width 34 height 7
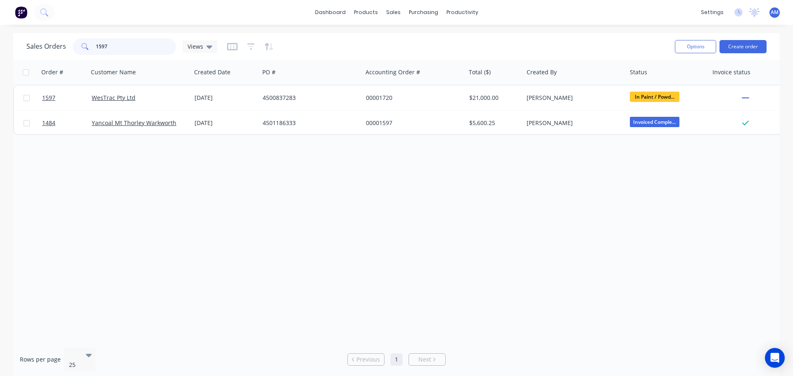
drag, startPoint x: 128, startPoint y: 44, endPoint x: 85, endPoint y: 45, distance: 42.5
click at [87, 44] on div "1597" at bounding box center [124, 46] width 103 height 17
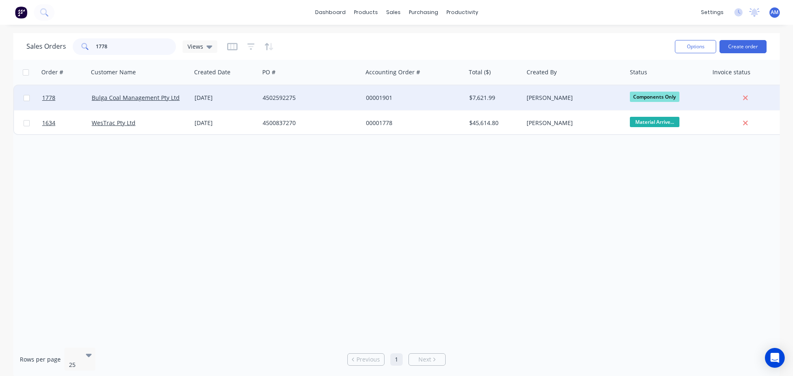
type input "1778"
click at [278, 94] on div "4502592275" at bounding box center [309, 98] width 92 height 8
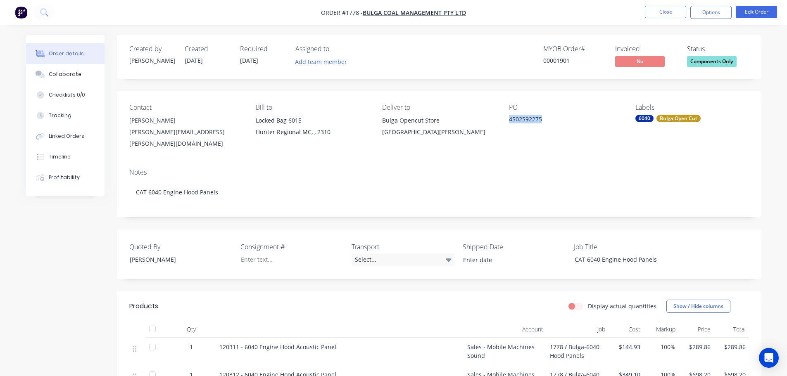
drag, startPoint x: 508, startPoint y: 119, endPoint x: 545, endPoint y: 119, distance: 37.6
click at [545, 119] on div "Contact [PERSON_NAME] [PERSON_NAME][EMAIL_ADDRESS][PERSON_NAME][DOMAIN_NAME] Bi…" at bounding box center [439, 126] width 644 height 71
copy div "4502592275"
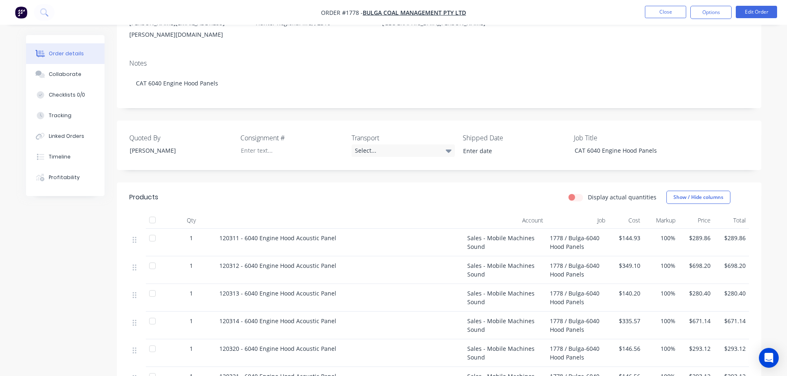
scroll to position [207, 0]
